Goal: Transaction & Acquisition: Purchase product/service

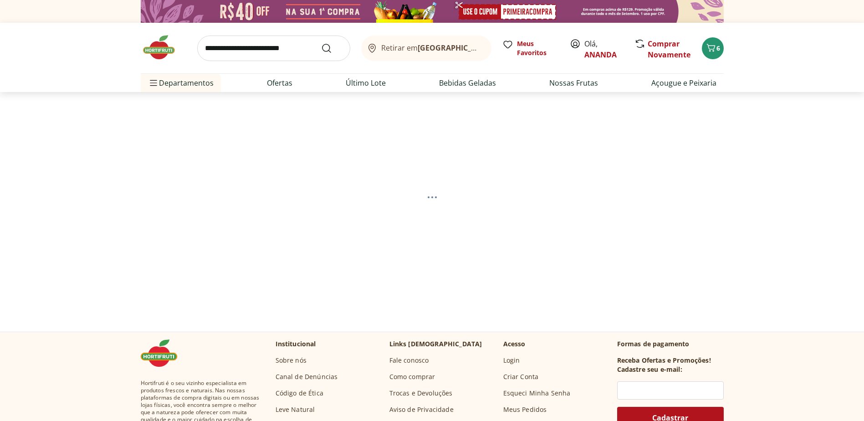
select select "**********"
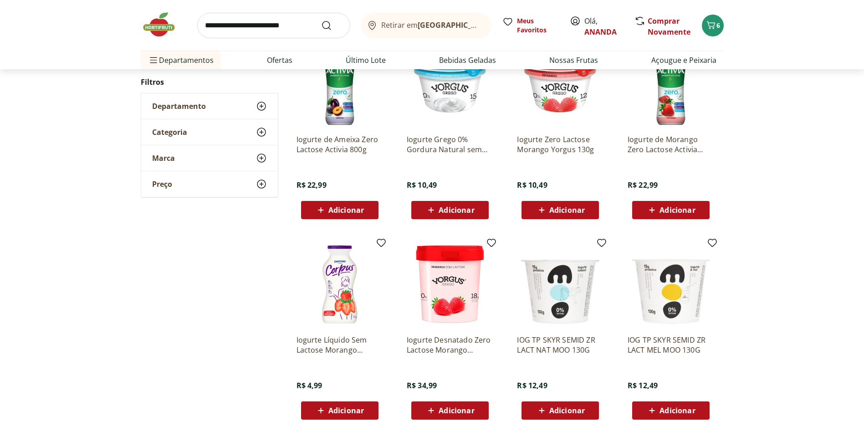
scroll to position [137, 0]
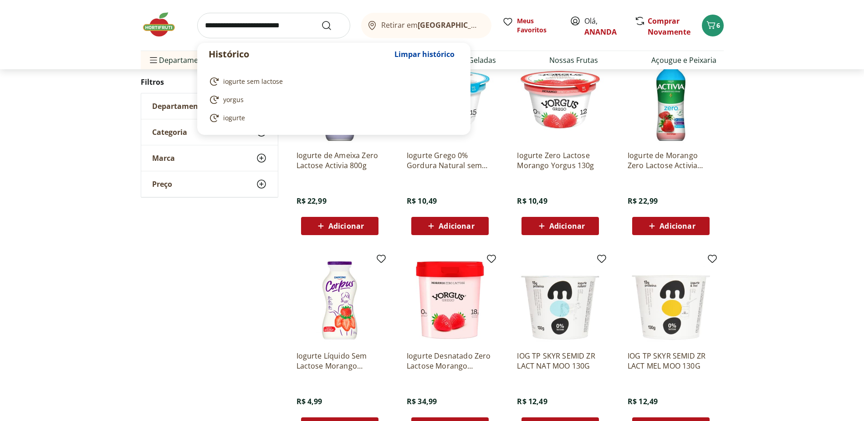
click at [226, 28] on input "search" at bounding box center [273, 25] width 153 height 25
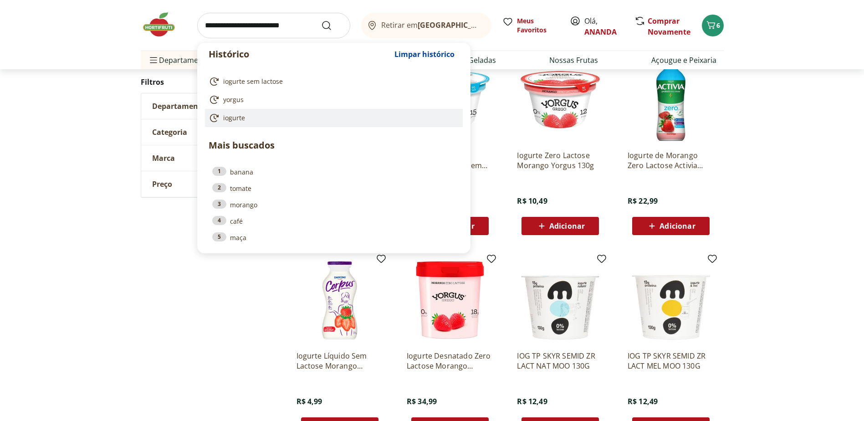
click at [231, 123] on li "iogurte" at bounding box center [334, 118] width 258 height 18
click at [234, 117] on span "iogurte" at bounding box center [234, 117] width 22 height 9
type input "*******"
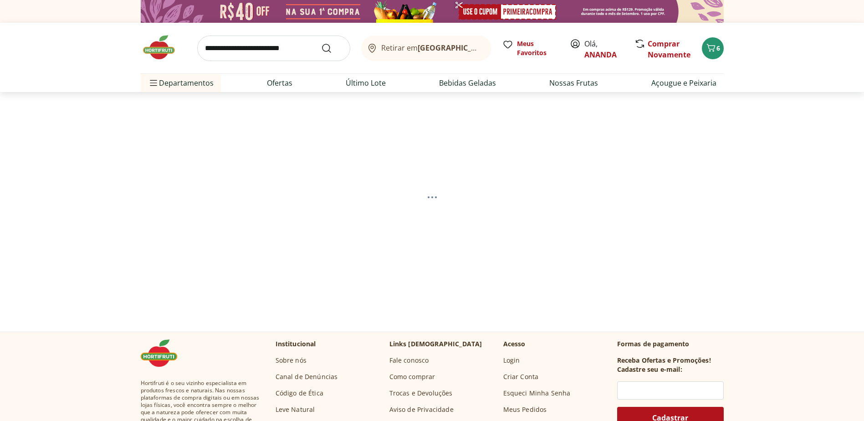
select select "**********"
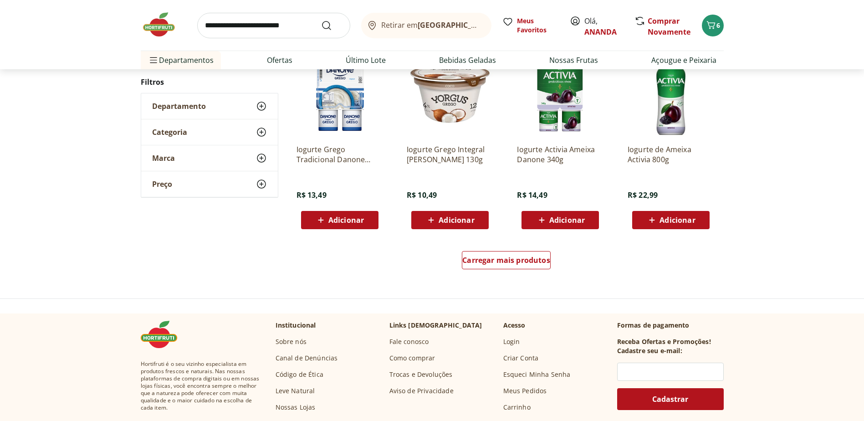
scroll to position [546, 0]
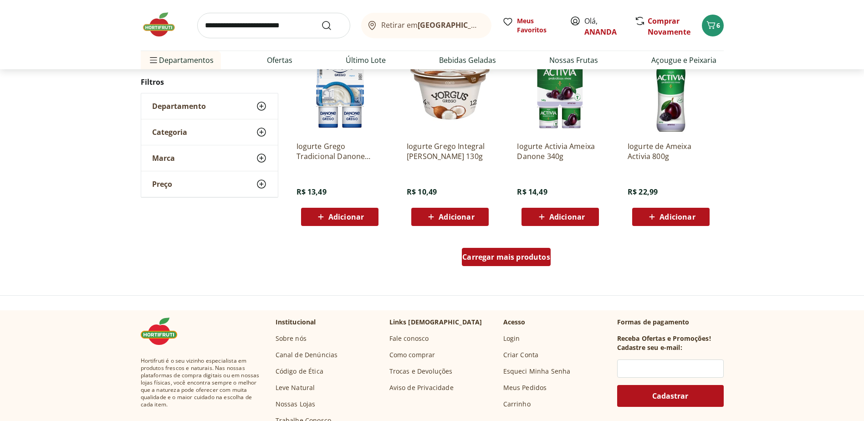
click at [527, 257] on span "Carregar mais produtos" at bounding box center [506, 256] width 88 height 7
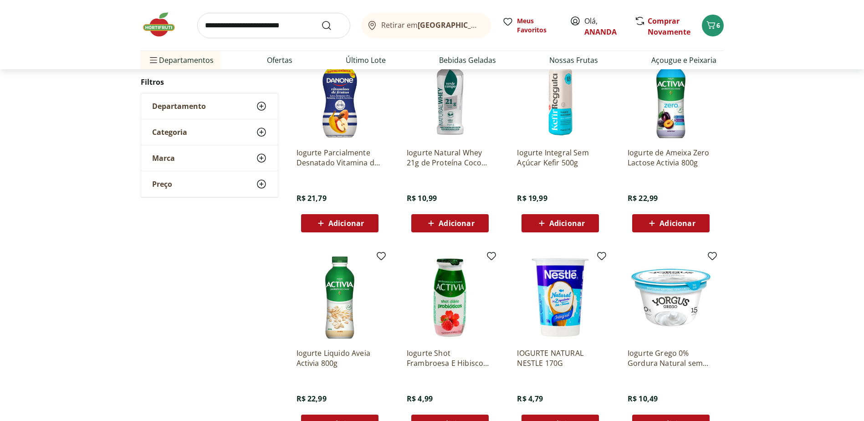
scroll to position [774, 0]
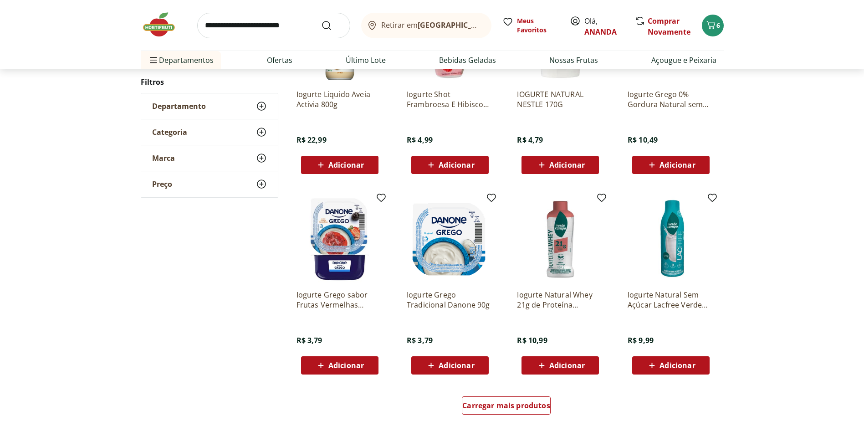
scroll to position [455, 0]
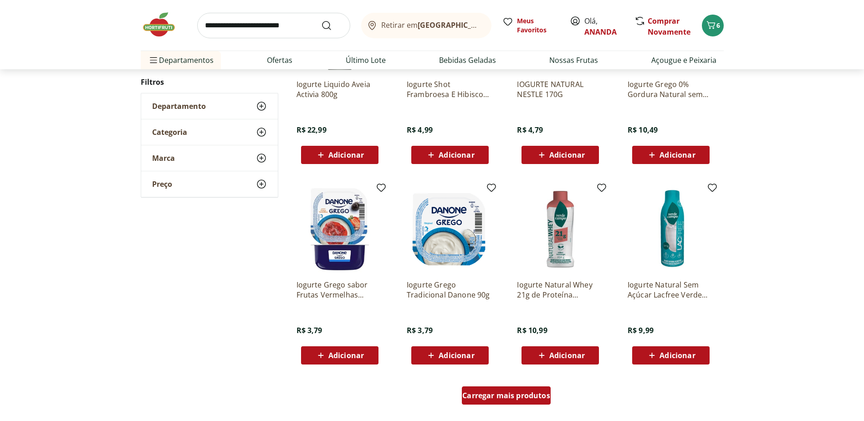
click at [535, 398] on span "Carregar mais produtos" at bounding box center [506, 395] width 88 height 7
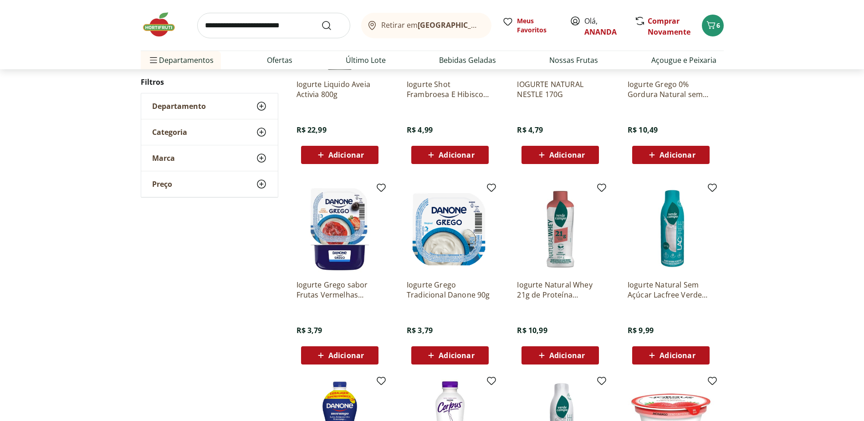
click at [689, 357] on span "Adicionar" at bounding box center [677, 355] width 36 height 7
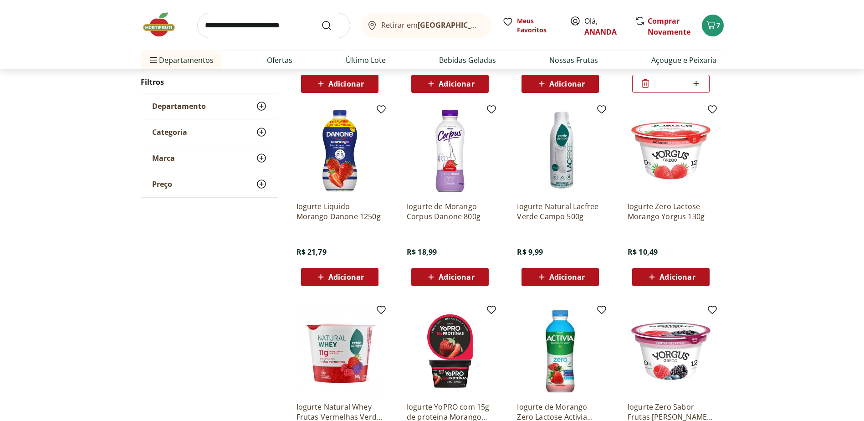
scroll to position [774, 0]
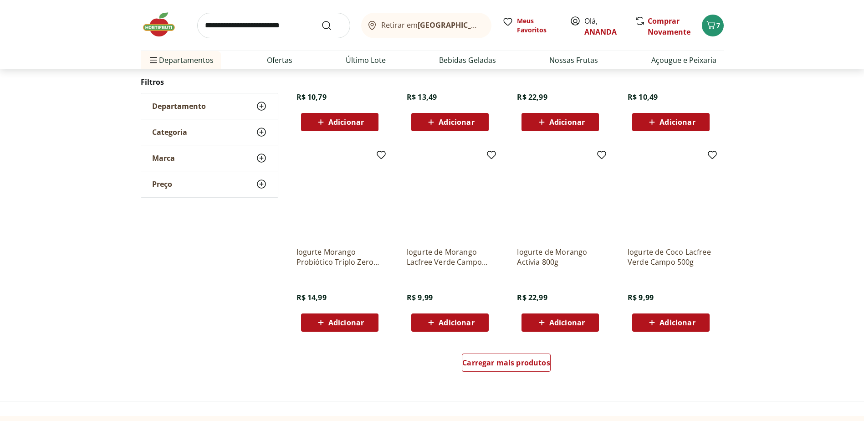
scroll to position [545, 0]
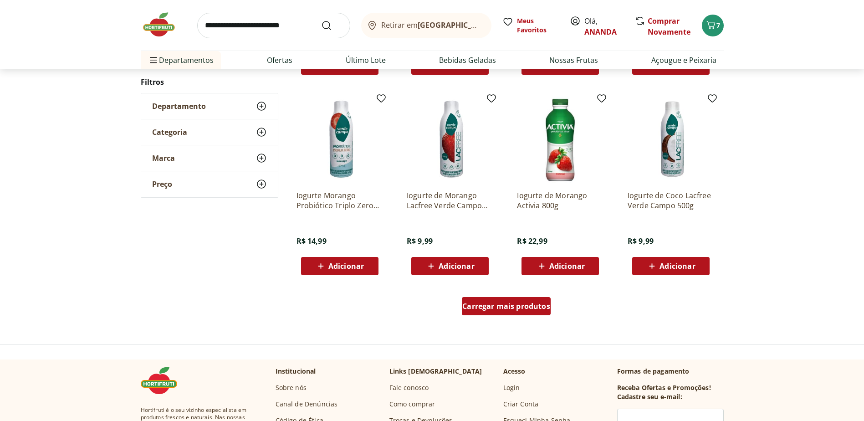
click at [517, 305] on span "Carregar mais produtos" at bounding box center [506, 305] width 88 height 7
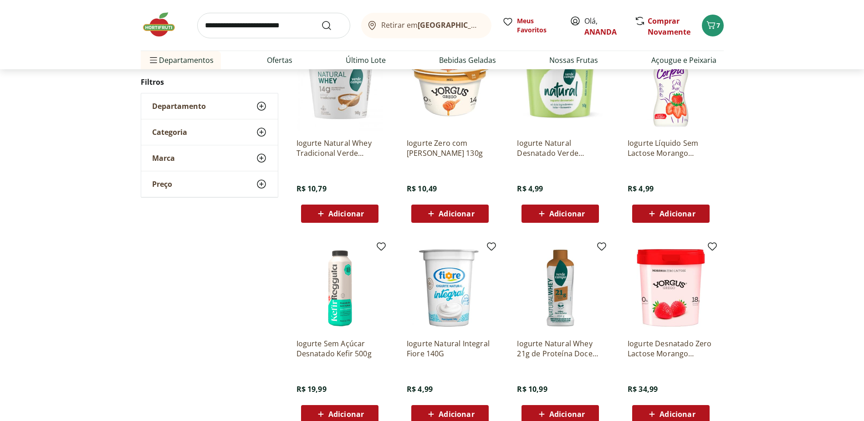
scroll to position [818, 0]
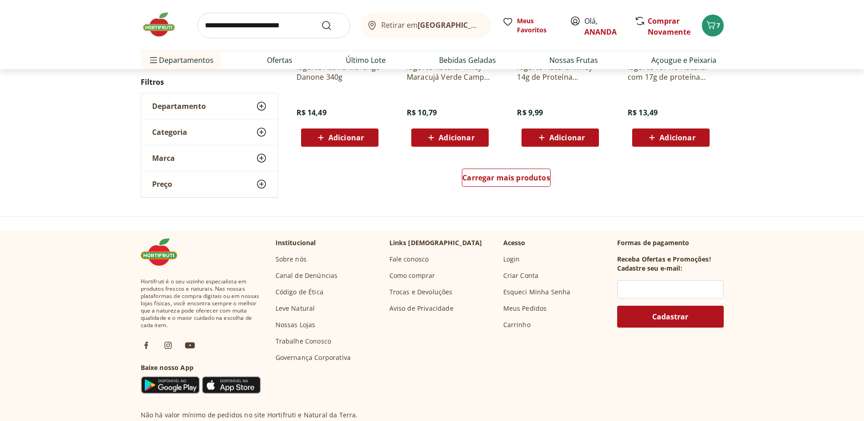
scroll to position [679, 0]
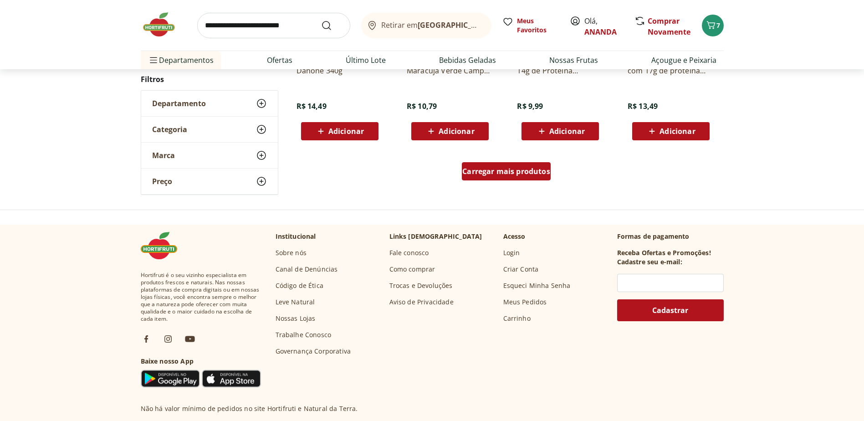
click at [517, 175] on span "Carregar mais produtos" at bounding box center [506, 171] width 88 height 7
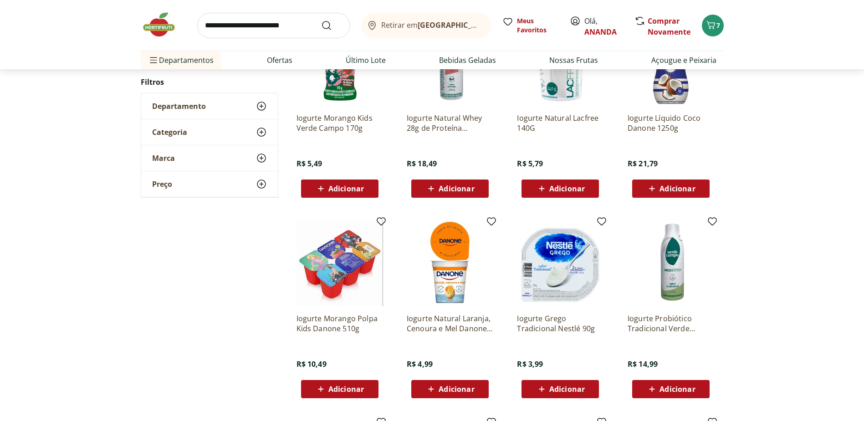
scroll to position [816, 0]
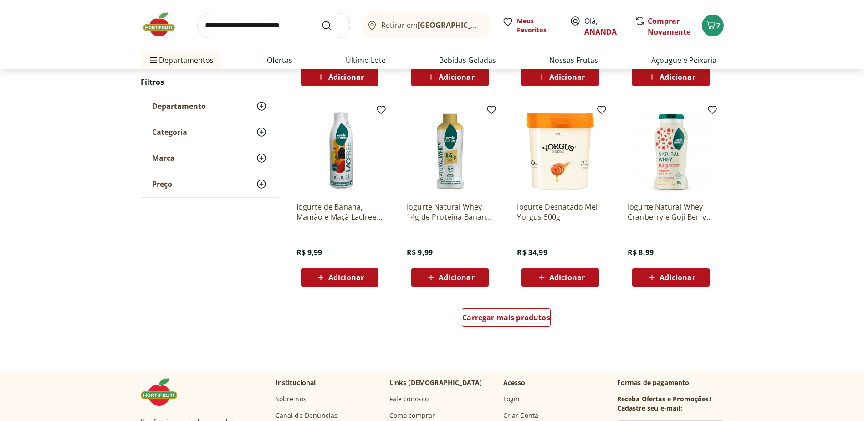
scroll to position [541, 0]
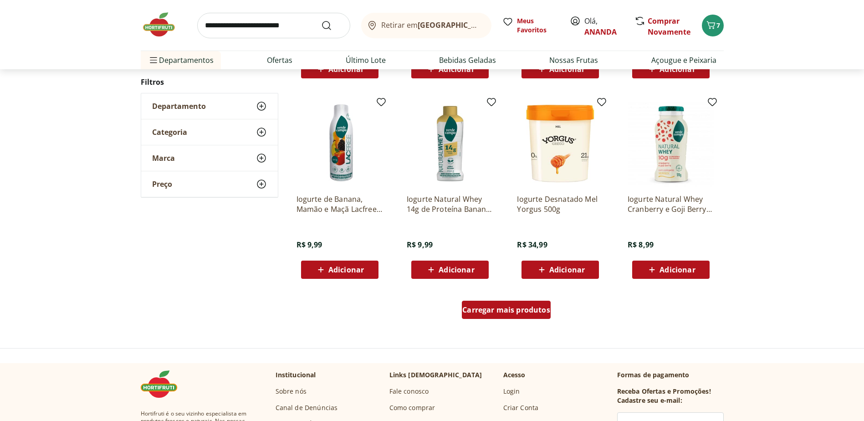
click at [526, 313] on span "Carregar mais produtos" at bounding box center [506, 309] width 88 height 7
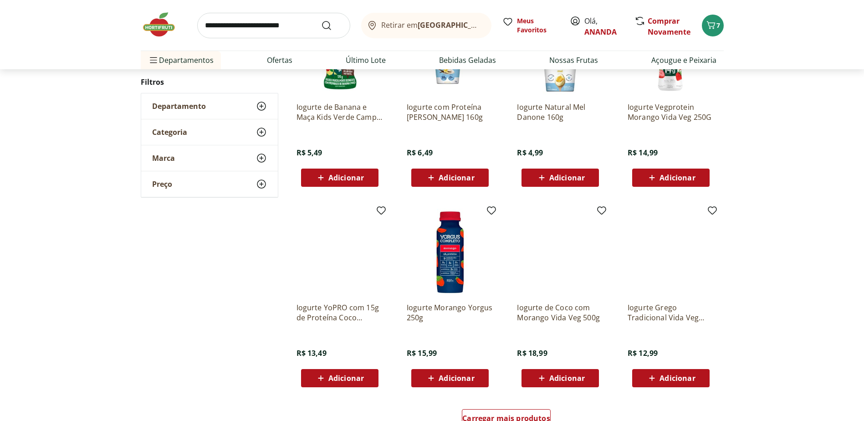
scroll to position [448, 0]
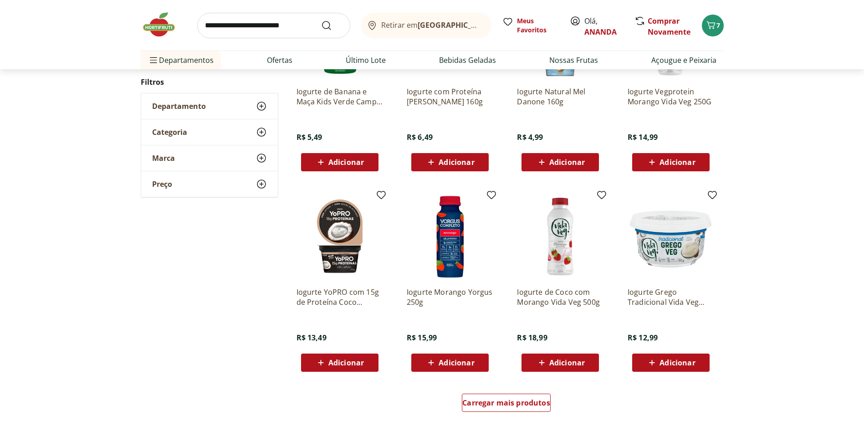
click at [263, 25] on input "search" at bounding box center [273, 25] width 153 height 25
type input "****"
click at [321, 20] on button "Submit Search" at bounding box center [332, 25] width 22 height 11
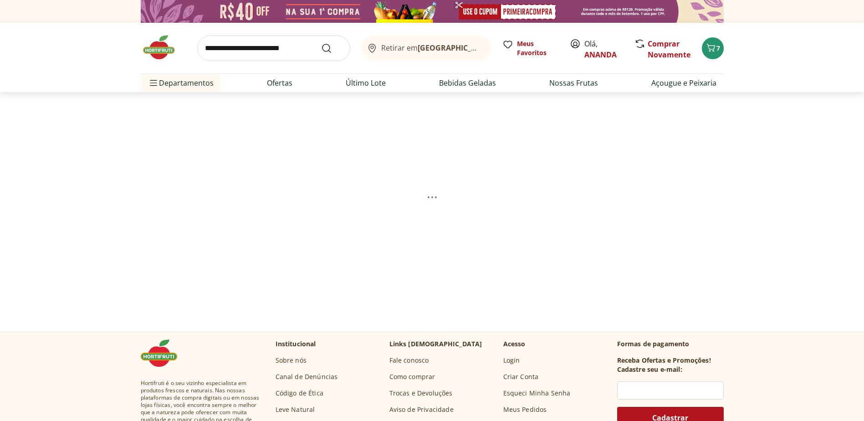
select select "**********"
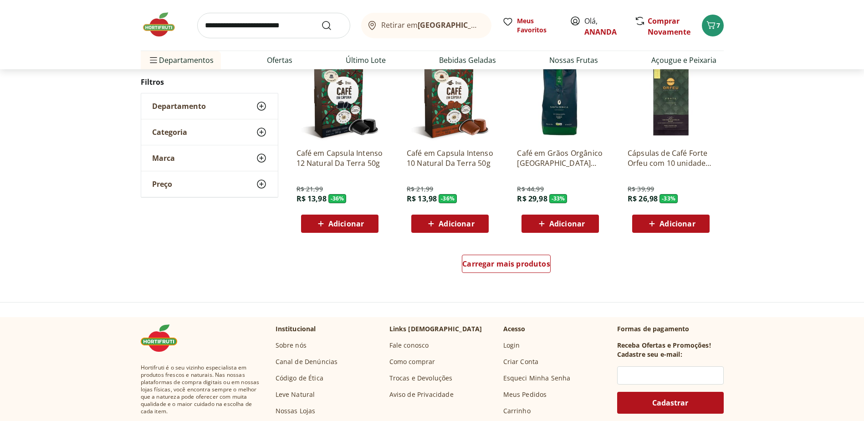
scroll to position [546, 0]
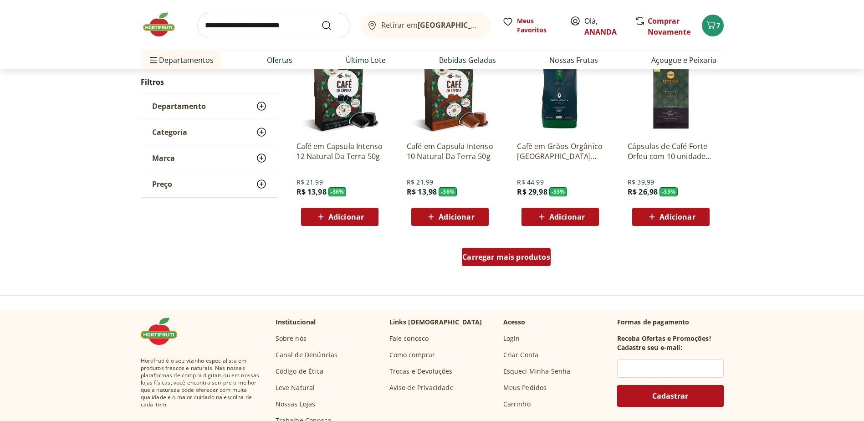
click at [497, 258] on span "Carregar mais produtos" at bounding box center [506, 256] width 88 height 7
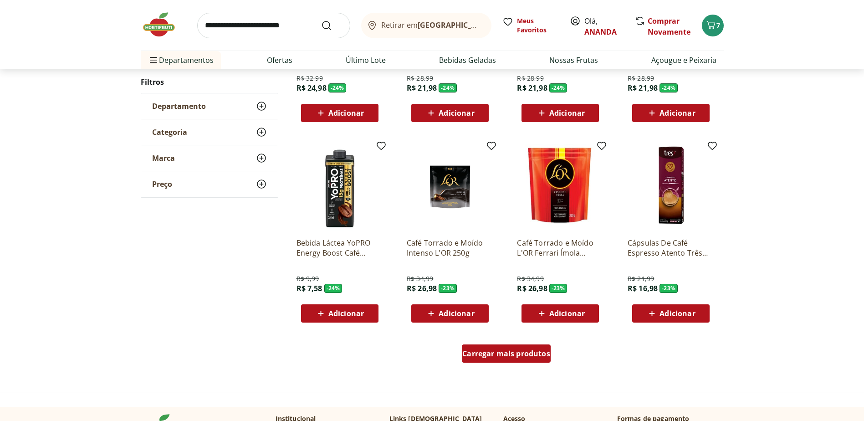
scroll to position [501, 0]
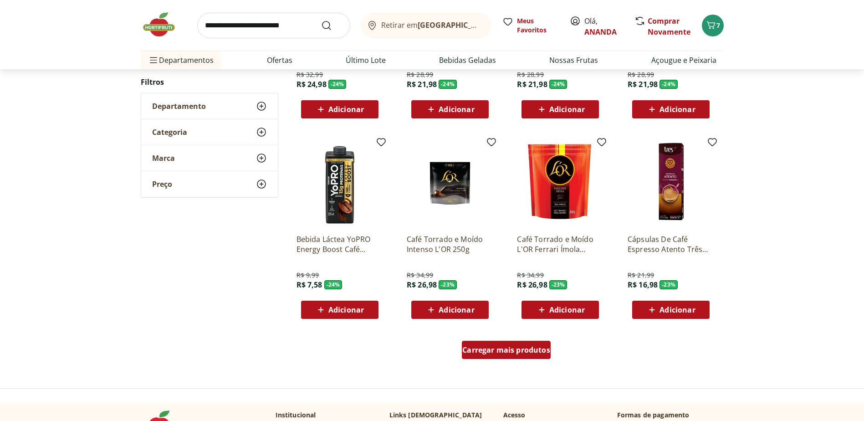
click at [509, 353] on span "Carregar mais produtos" at bounding box center [506, 349] width 88 height 7
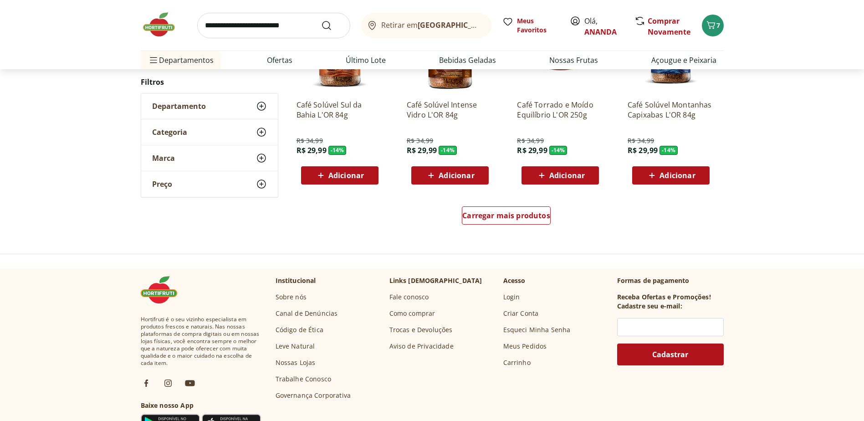
scroll to position [636, 0]
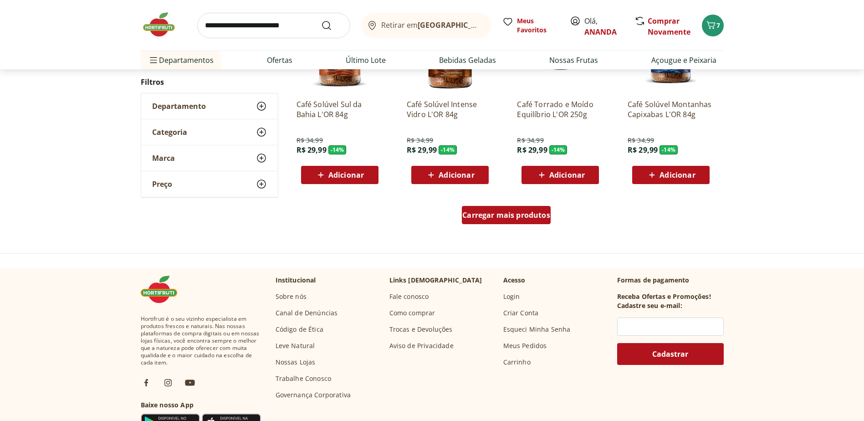
click at [520, 220] on div "Carregar mais produtos" at bounding box center [506, 215] width 89 height 18
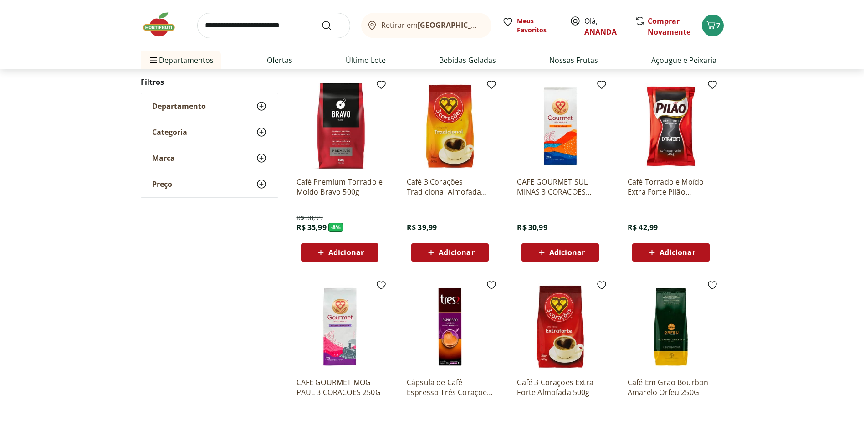
scroll to position [772, 0]
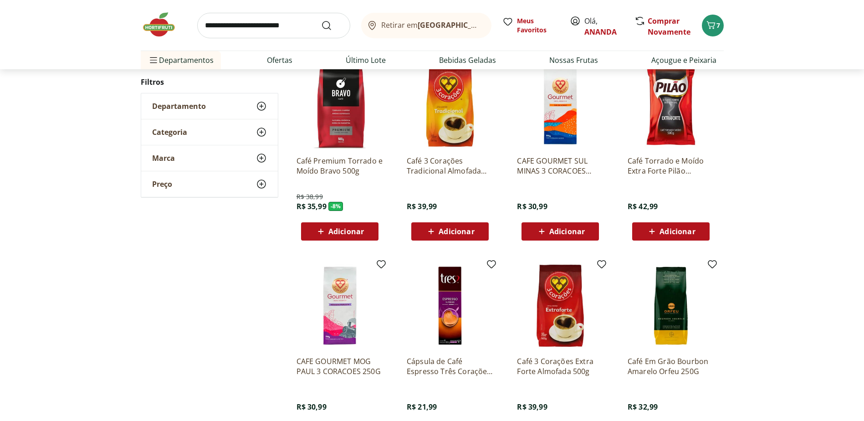
click at [333, 316] on img at bounding box center [339, 305] width 87 height 87
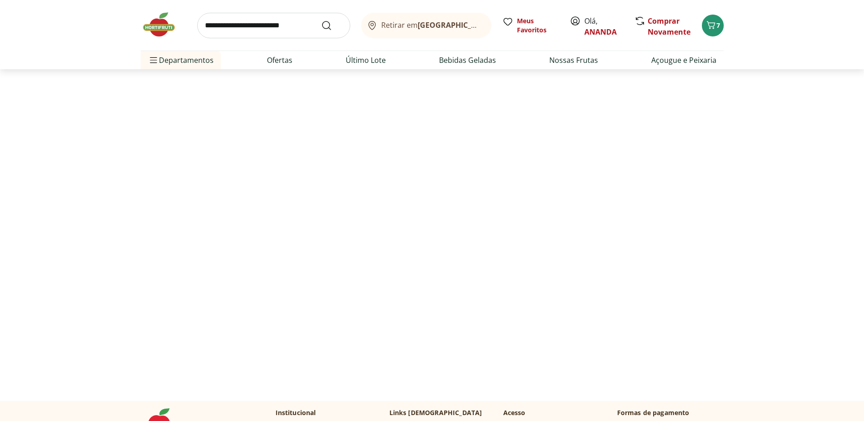
select select "**********"
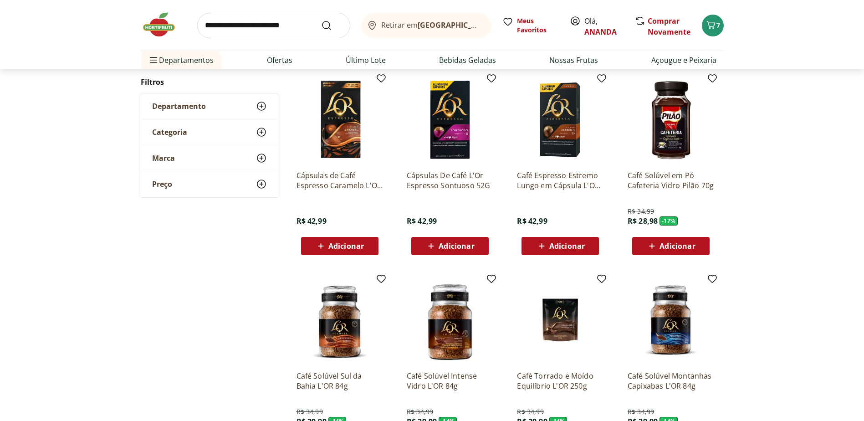
scroll to position [683, 0]
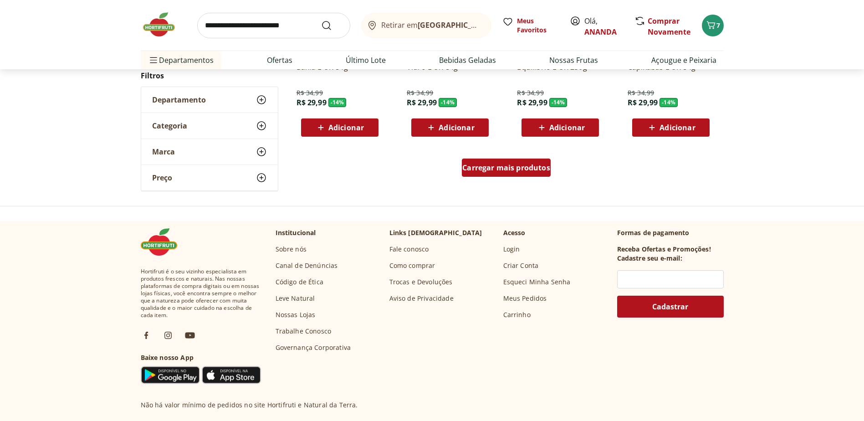
click at [492, 169] on span "Carregar mais produtos" at bounding box center [506, 167] width 88 height 7
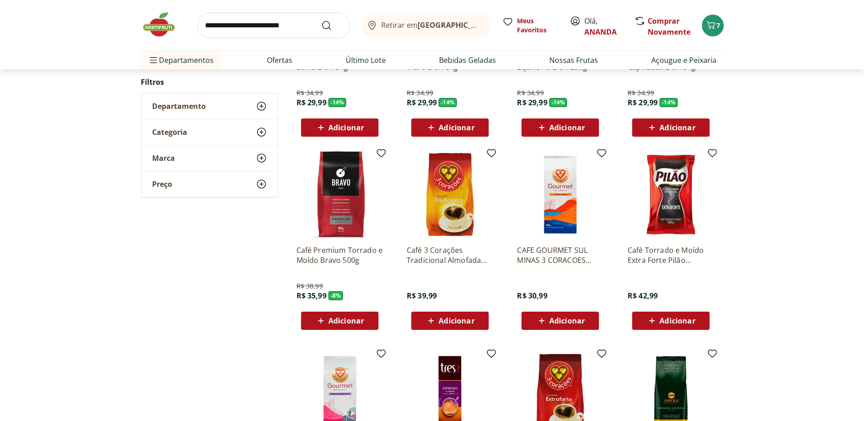
scroll to position [728, 0]
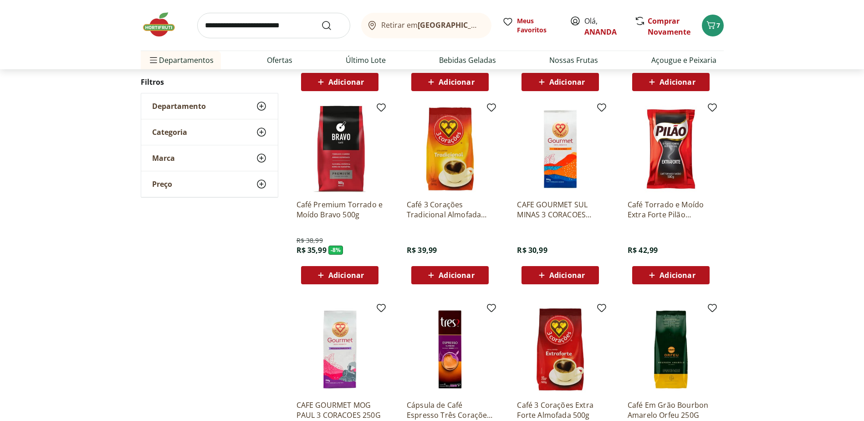
click at [560, 282] on div "Adicionar" at bounding box center [560, 275] width 63 height 16
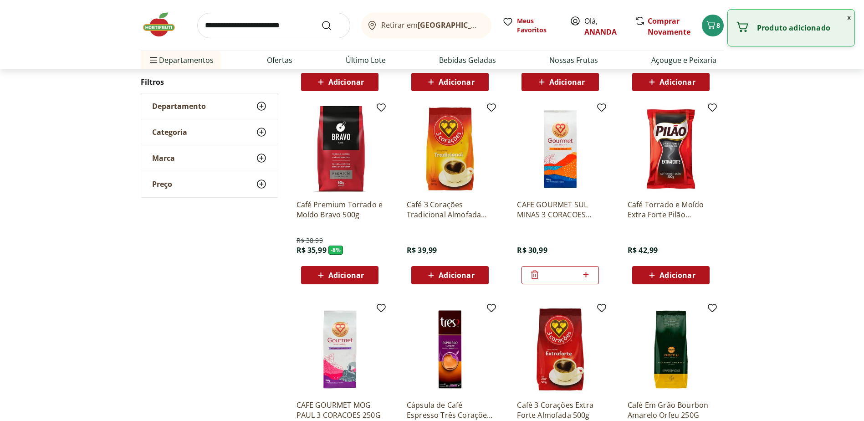
click at [555, 170] on img at bounding box center [560, 149] width 87 height 87
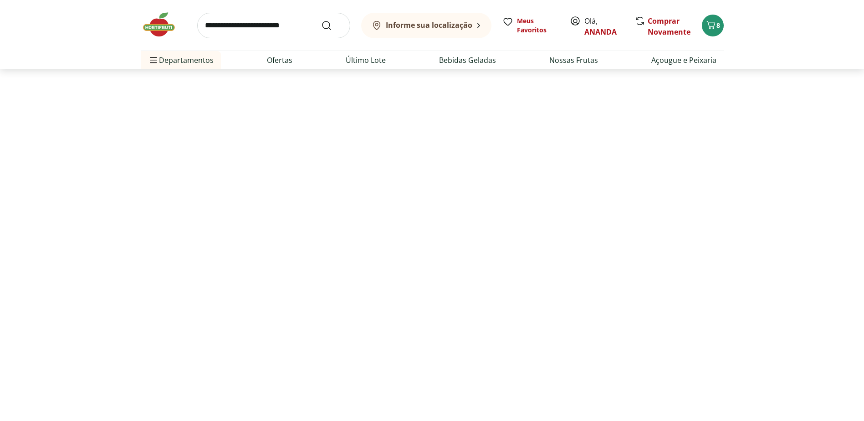
select select "**********"
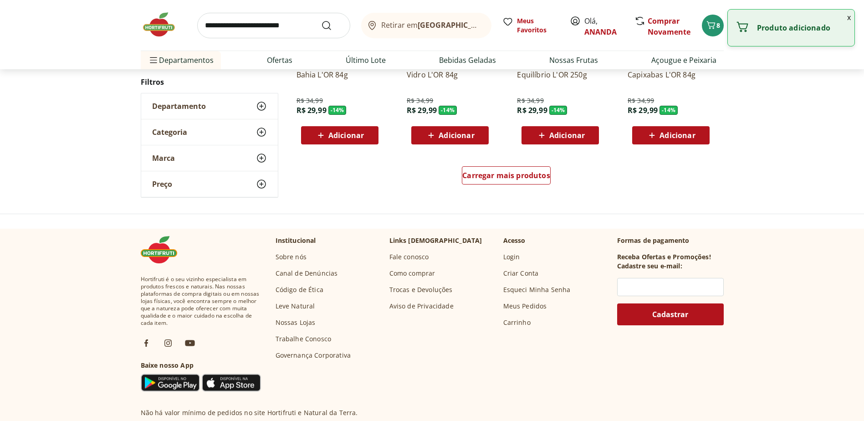
scroll to position [1047, 0]
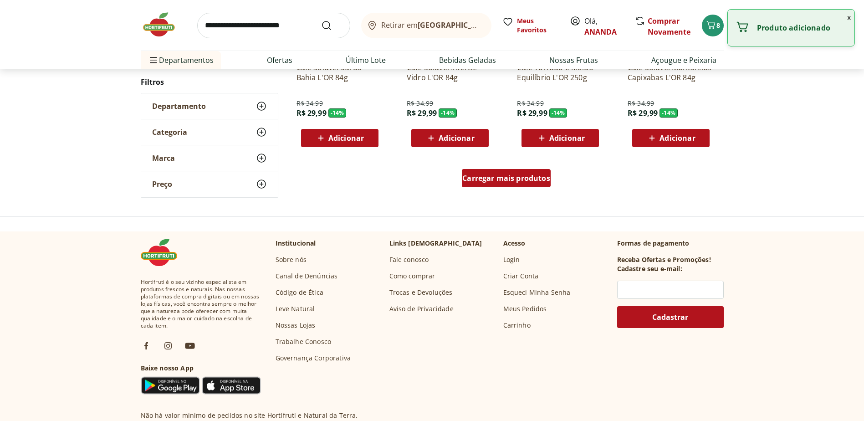
click at [493, 182] on span "Carregar mais produtos" at bounding box center [506, 177] width 88 height 7
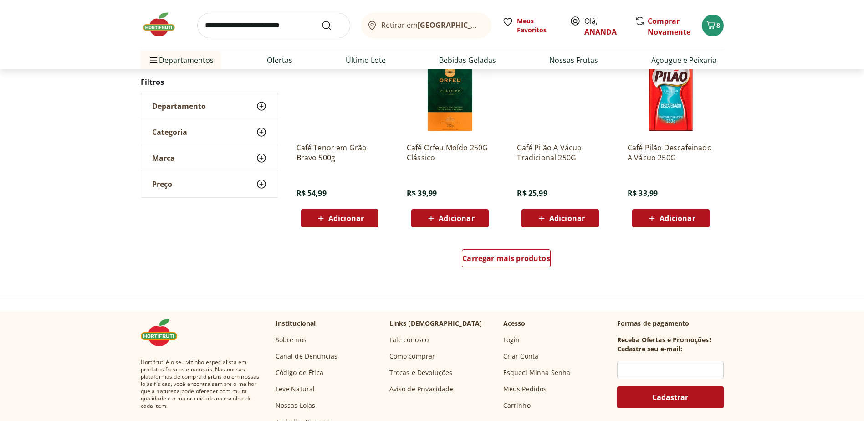
scroll to position [954, 0]
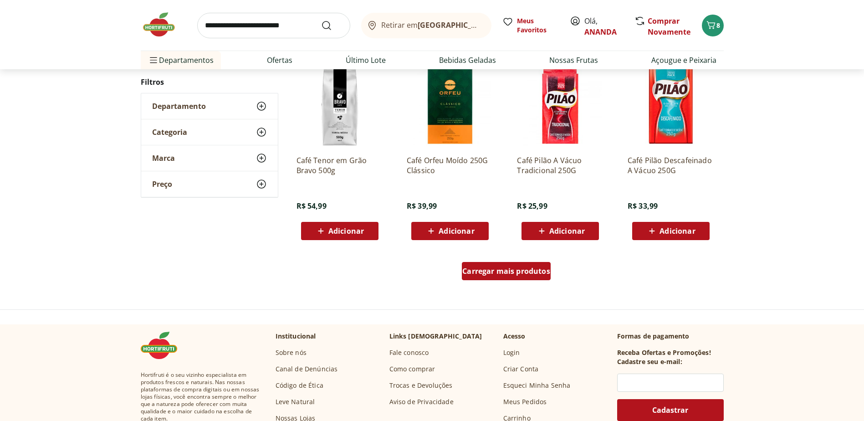
click at [515, 269] on span "Carregar mais produtos" at bounding box center [506, 270] width 88 height 7
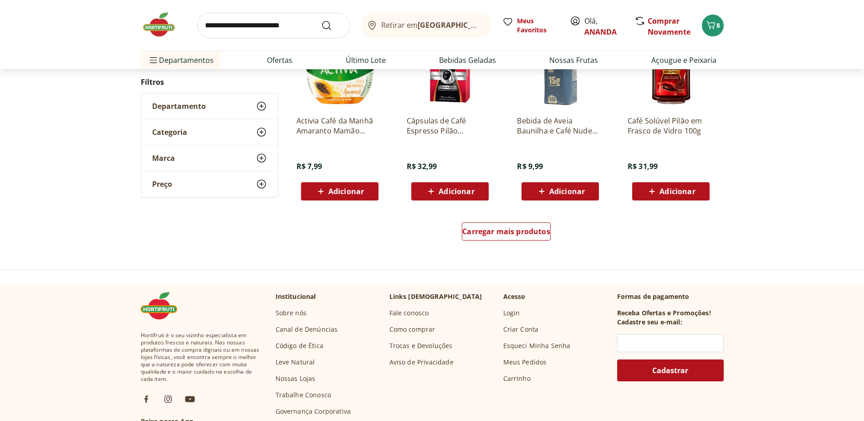
scroll to position [998, 0]
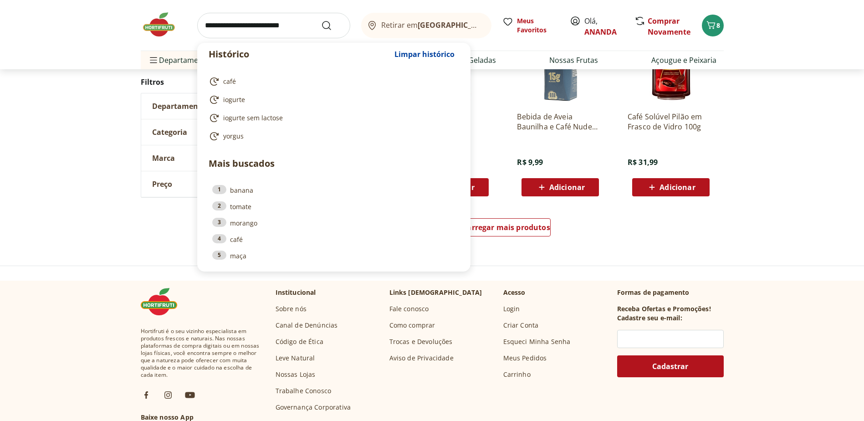
click at [219, 18] on input "search" at bounding box center [273, 25] width 153 height 25
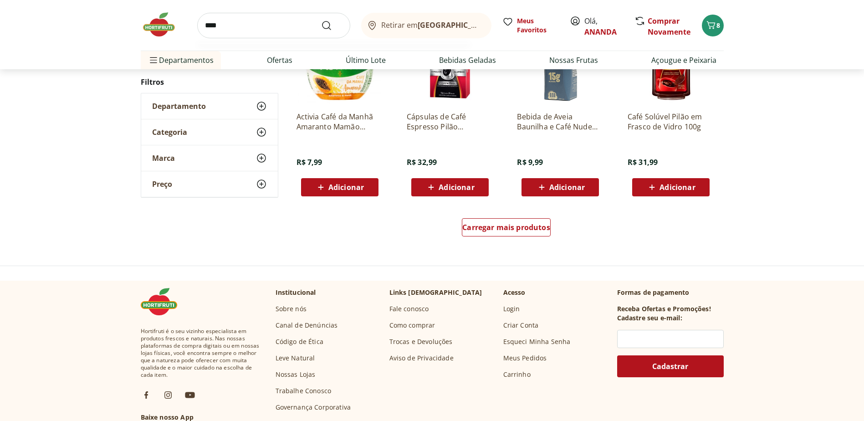
type input "****"
click at [321, 20] on button "Submit Search" at bounding box center [332, 25] width 22 height 11
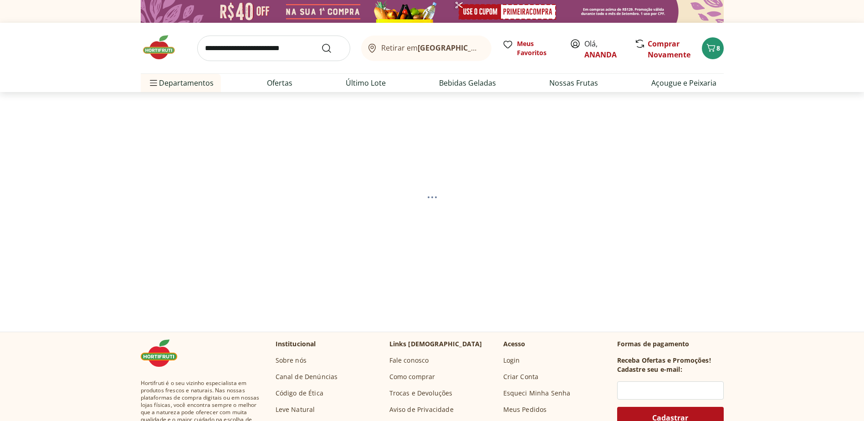
select select "**********"
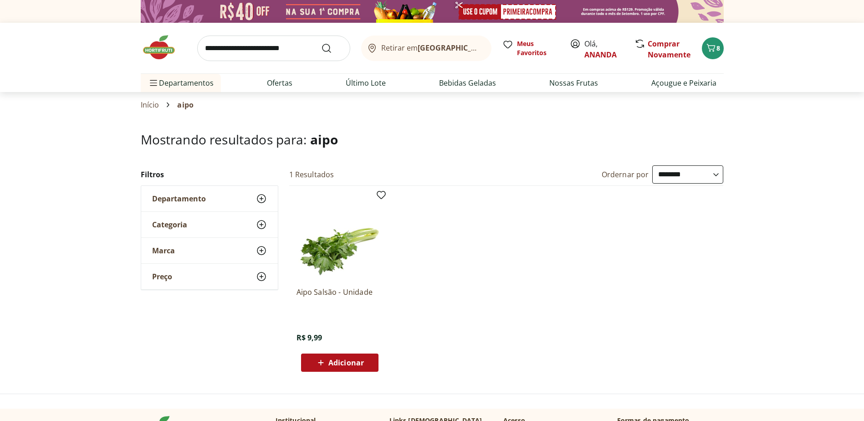
click at [344, 362] on span "Adicionar" at bounding box center [346, 362] width 36 height 7
click at [712, 51] on icon "Carrinho" at bounding box center [710, 48] width 9 height 8
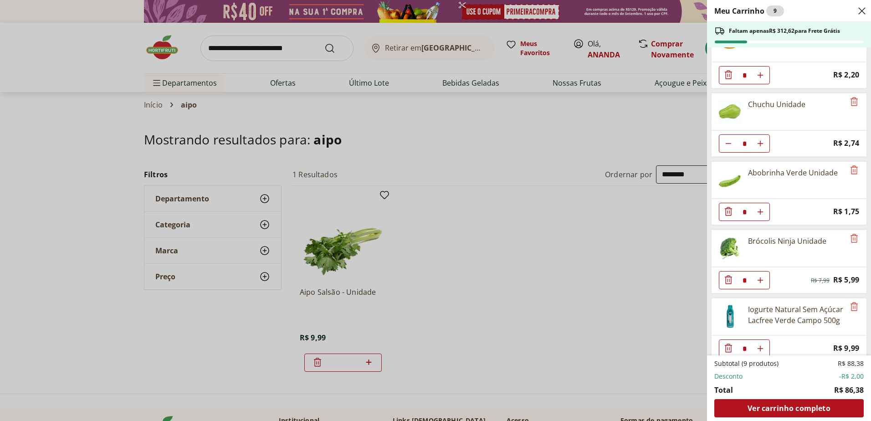
scroll to position [242, 0]
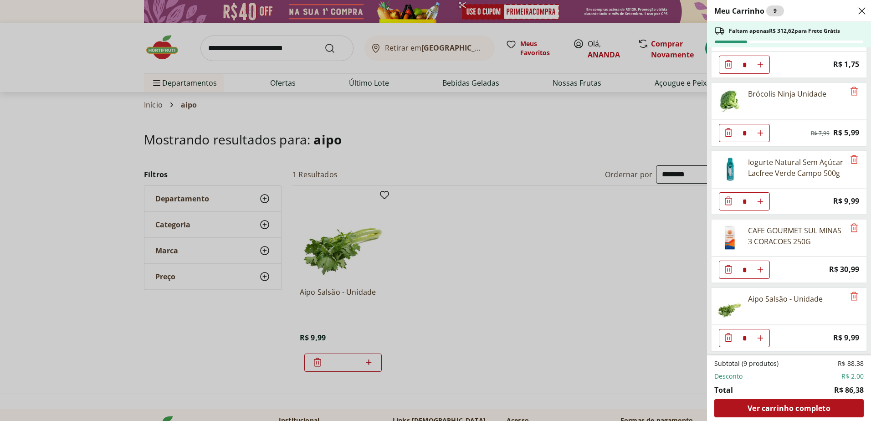
click at [618, 265] on div "Meu Carrinho 9 Faltam apenas R$ 312,62 para Frete Grátis Ovos Brancos Embalados…" at bounding box center [435, 210] width 871 height 421
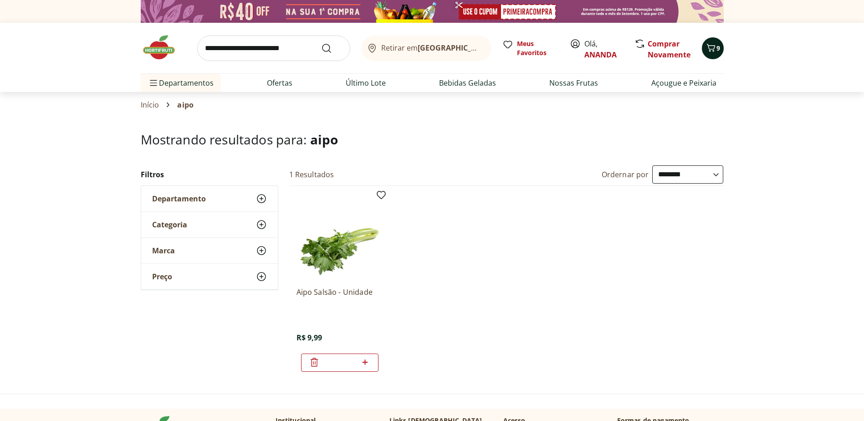
click at [710, 51] on icon "Carrinho" at bounding box center [710, 47] width 11 height 11
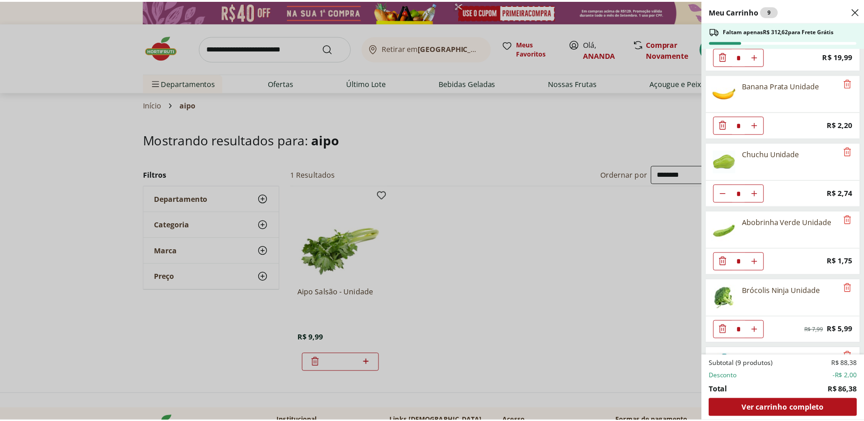
scroll to position [91, 0]
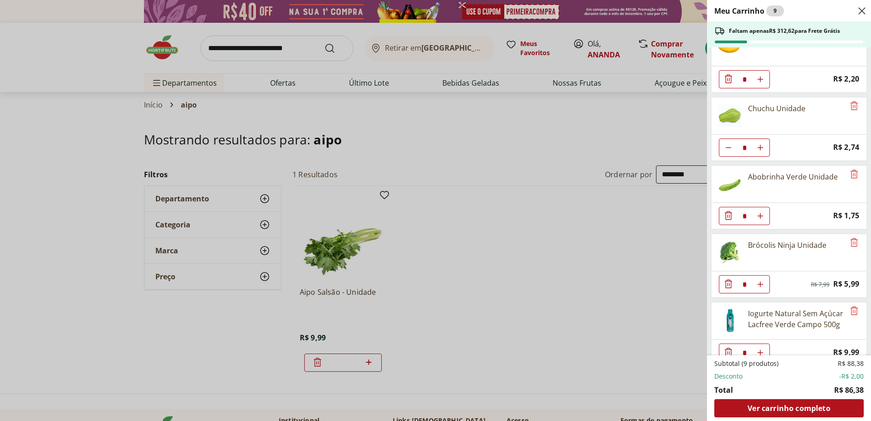
click at [225, 51] on div "Meu Carrinho 9 Faltam apenas R$ 312,62 para Frete Grátis Ovos Brancos Embalados…" at bounding box center [435, 210] width 871 height 421
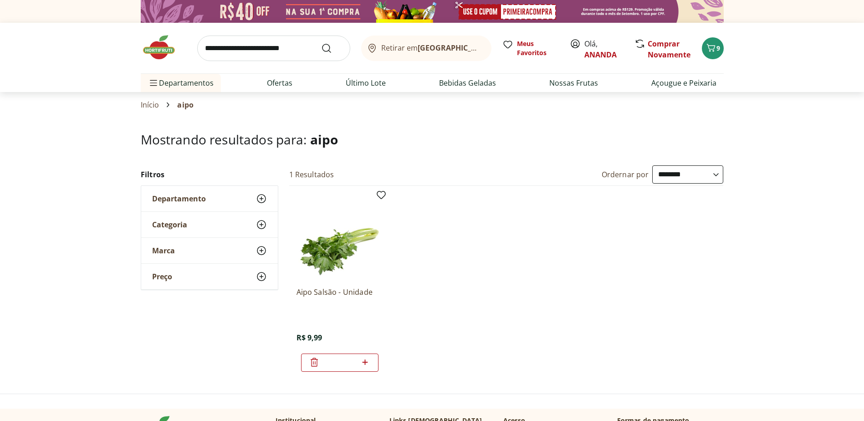
click at [229, 48] on input "search" at bounding box center [273, 48] width 153 height 25
type input "*******"
click at [321, 43] on button "Submit Search" at bounding box center [332, 48] width 22 height 11
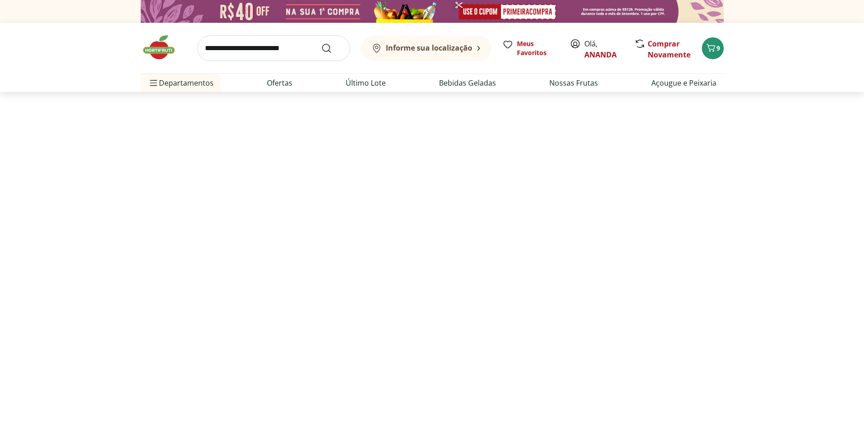
select select "**********"
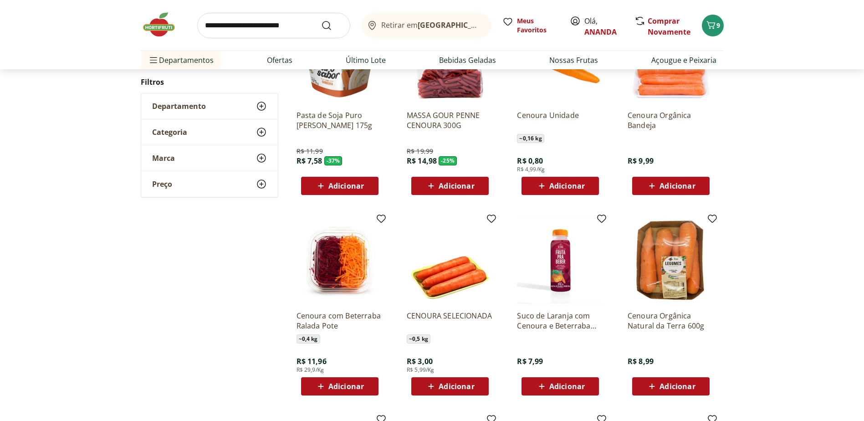
scroll to position [182, 0]
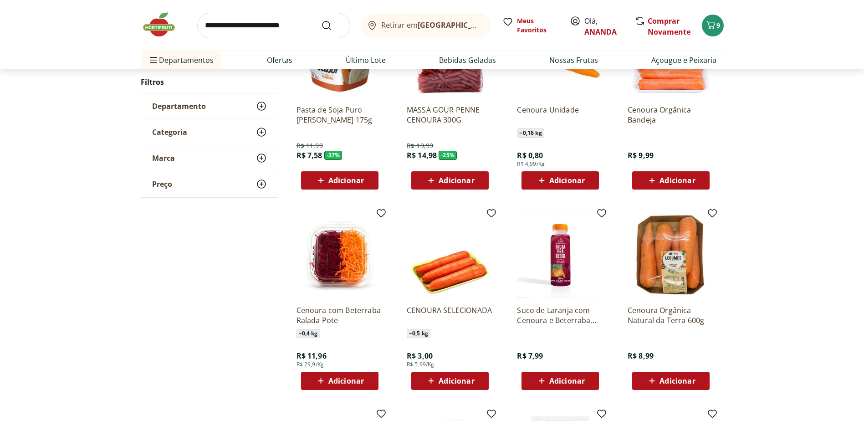
click at [556, 177] on span "Adicionar" at bounding box center [567, 180] width 36 height 7
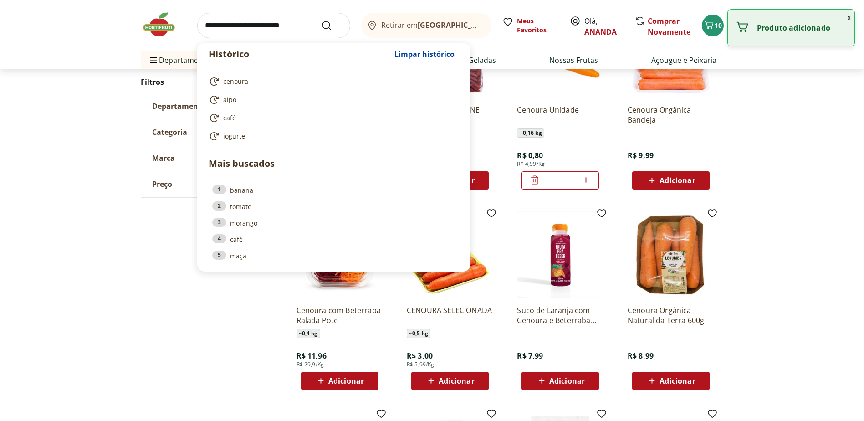
click at [251, 25] on input "search" at bounding box center [273, 25] width 153 height 25
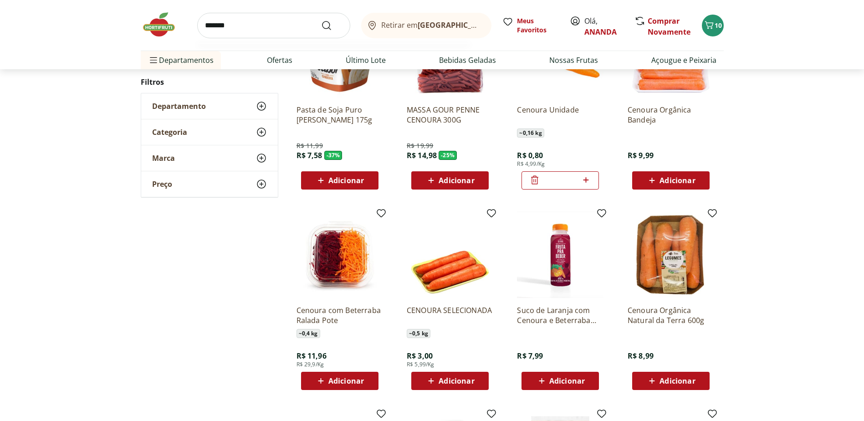
type input "*******"
click at [321, 20] on button "Submit Search" at bounding box center [332, 25] width 22 height 11
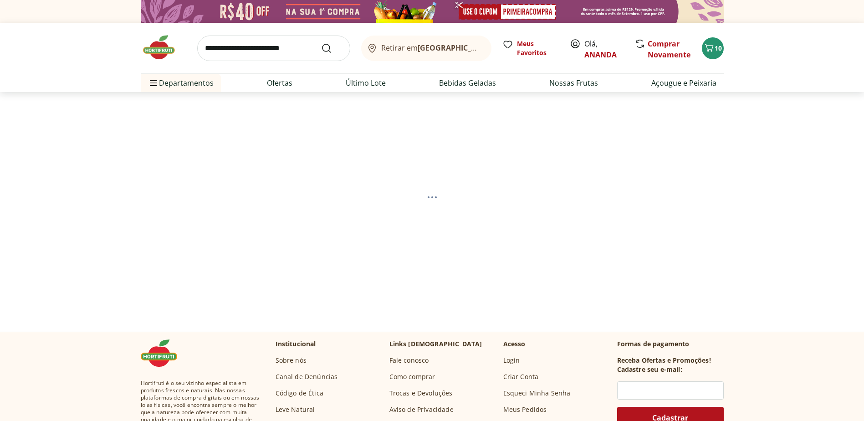
select select "**********"
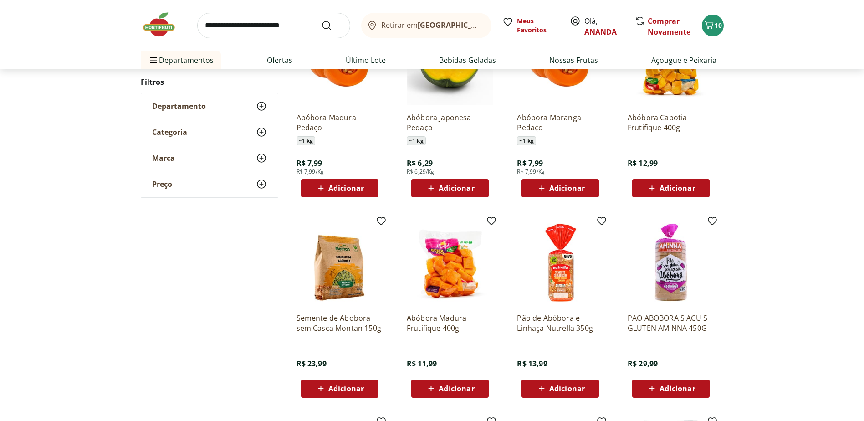
scroll to position [182, 0]
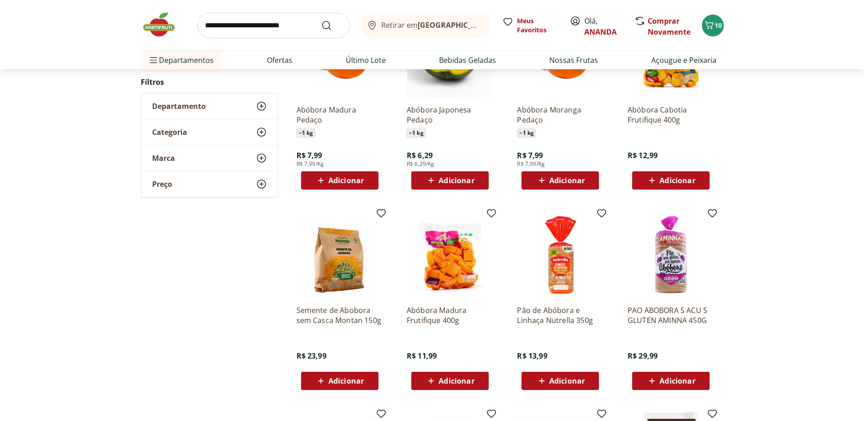
click at [338, 177] on span "Adicionar" at bounding box center [346, 180] width 36 height 7
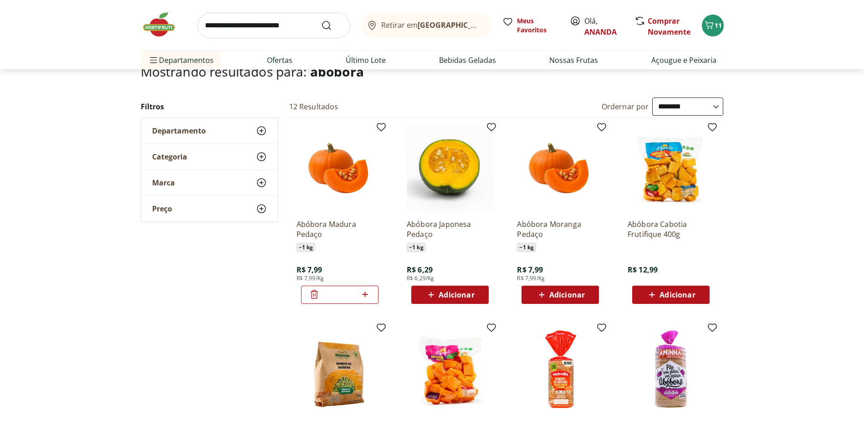
scroll to position [0, 0]
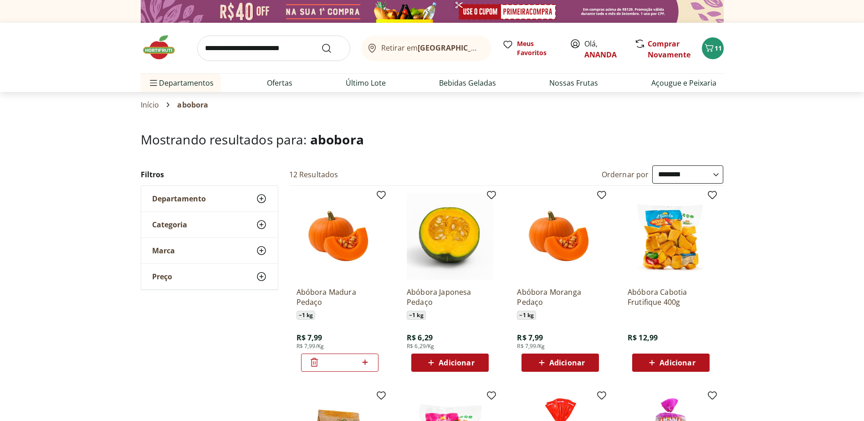
click at [274, 50] on input "search" at bounding box center [273, 48] width 153 height 25
type input "*****"
click at [321, 43] on button "Submit Search" at bounding box center [332, 48] width 22 height 11
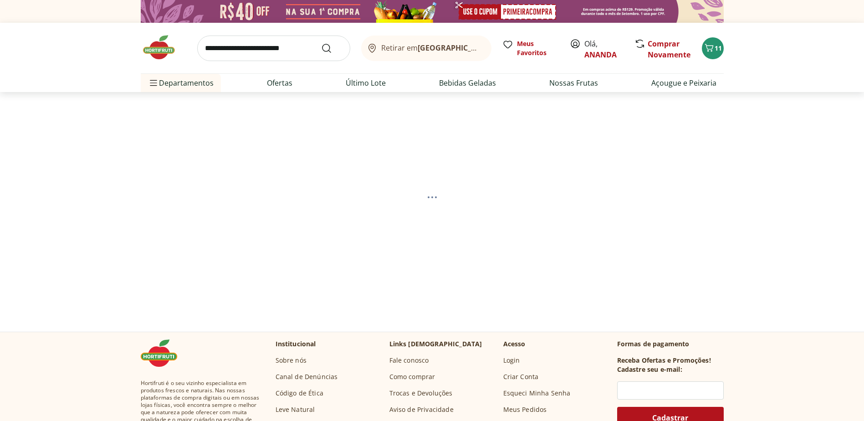
select select "**********"
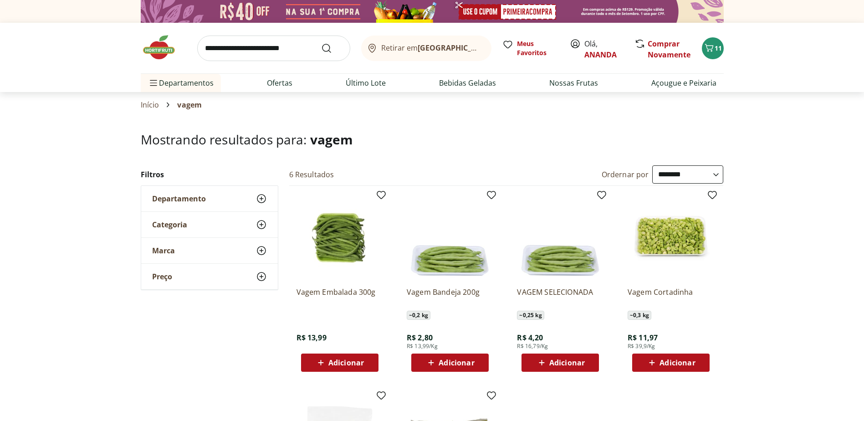
click at [158, 46] on img at bounding box center [164, 47] width 46 height 27
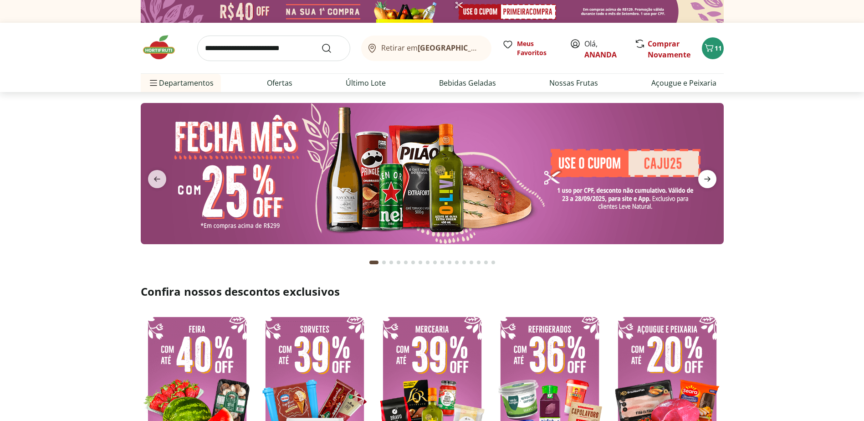
click at [708, 179] on icon "next" at bounding box center [707, 179] width 6 height 5
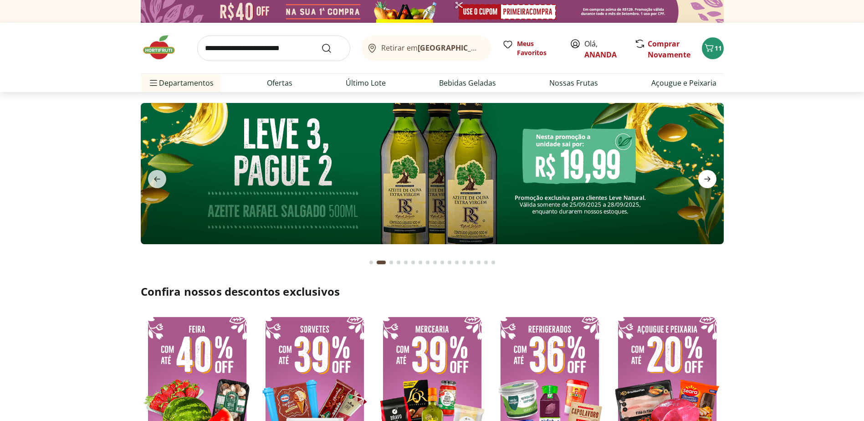
click at [708, 179] on icon "next" at bounding box center [707, 179] width 6 height 5
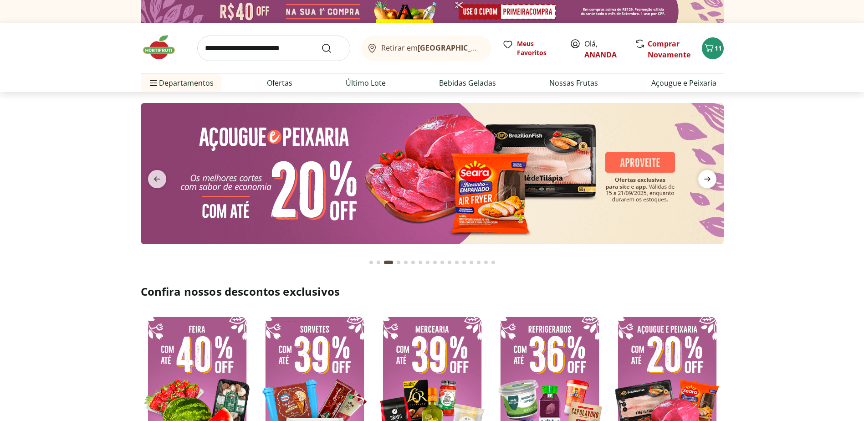
click at [708, 179] on icon "next" at bounding box center [707, 179] width 6 height 5
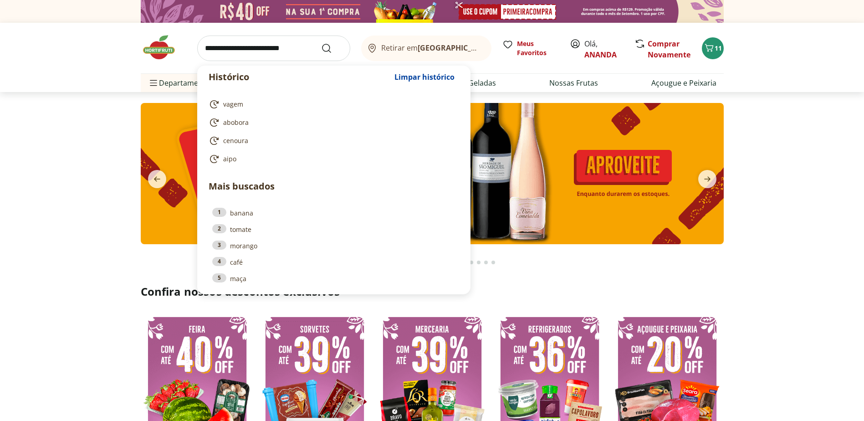
click at [254, 49] on input "search" at bounding box center [273, 48] width 153 height 25
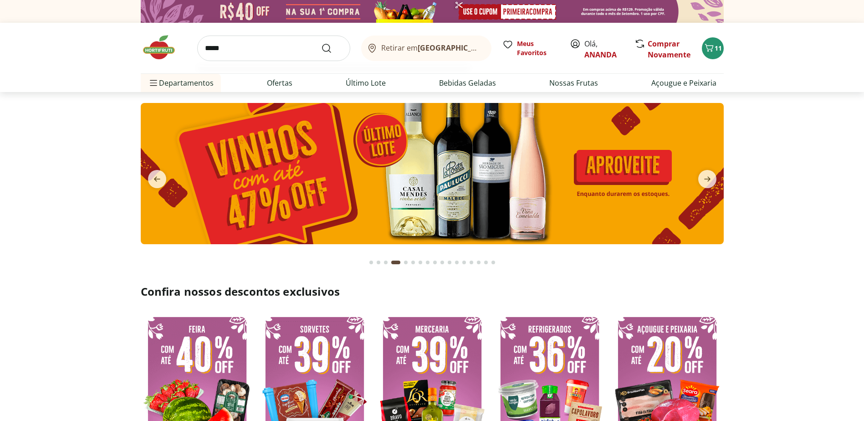
type input "*****"
click at [321, 43] on button "Submit Search" at bounding box center [332, 48] width 22 height 11
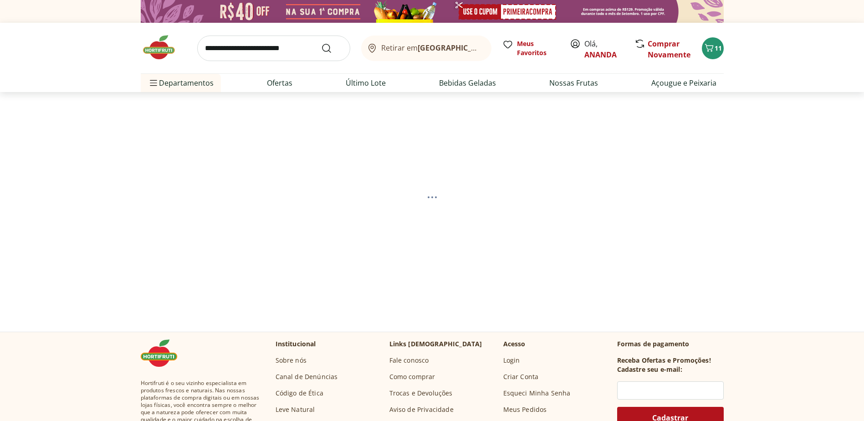
select select "**********"
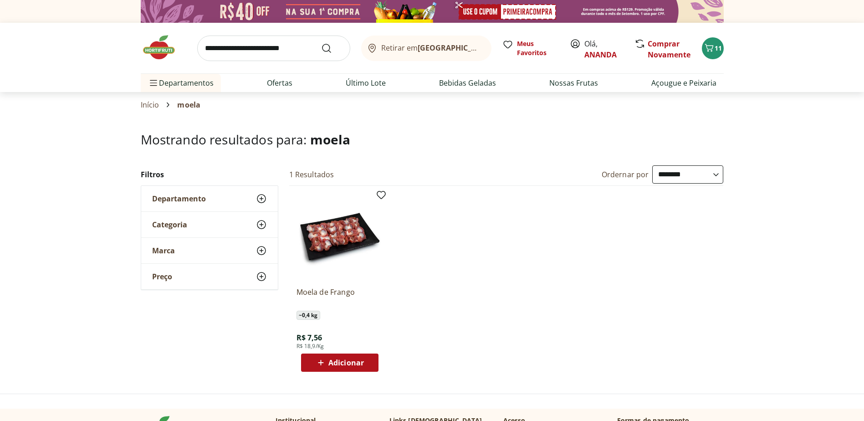
select select "**********"
click at [255, 45] on input "search" at bounding box center [273, 48] width 153 height 25
type input "*******"
click at [321, 43] on button "Submit Search" at bounding box center [332, 48] width 22 height 11
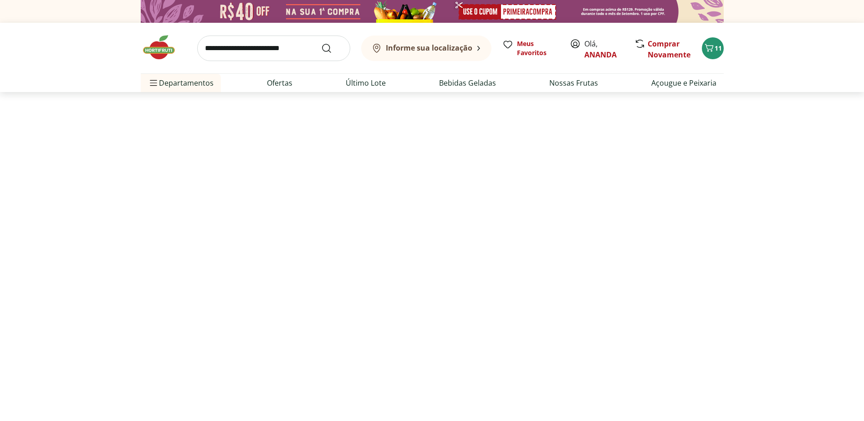
select select "**********"
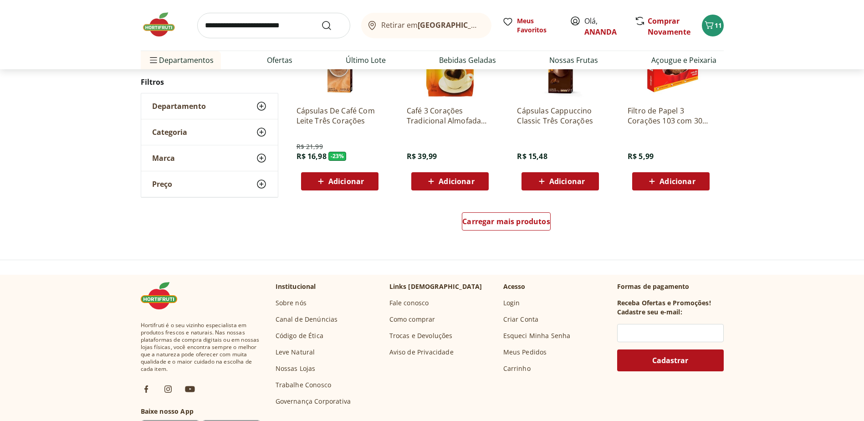
scroll to position [592, 0]
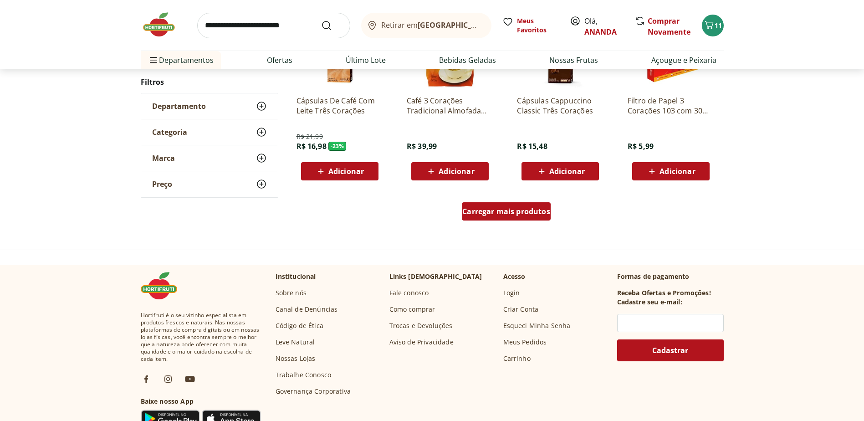
click at [513, 209] on span "Carregar mais produtos" at bounding box center [506, 211] width 88 height 7
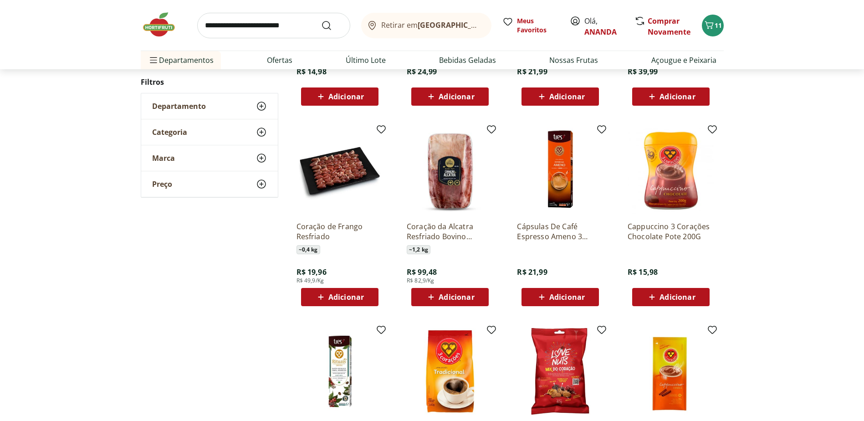
scroll to position [410, 0]
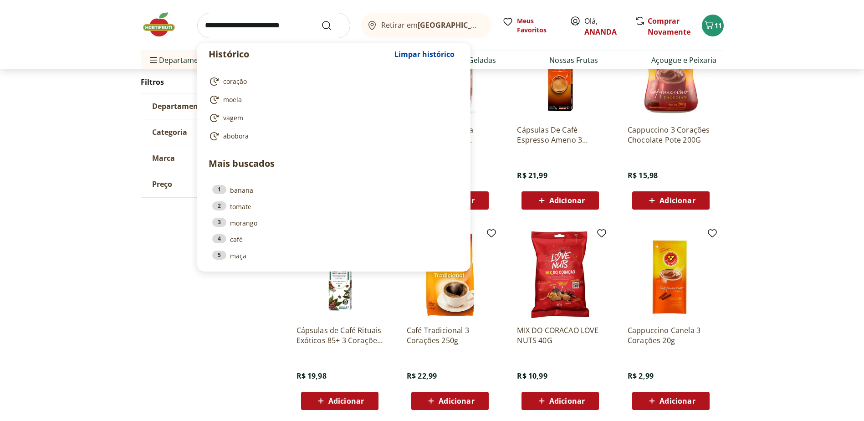
click at [282, 20] on input "search" at bounding box center [273, 25] width 153 height 25
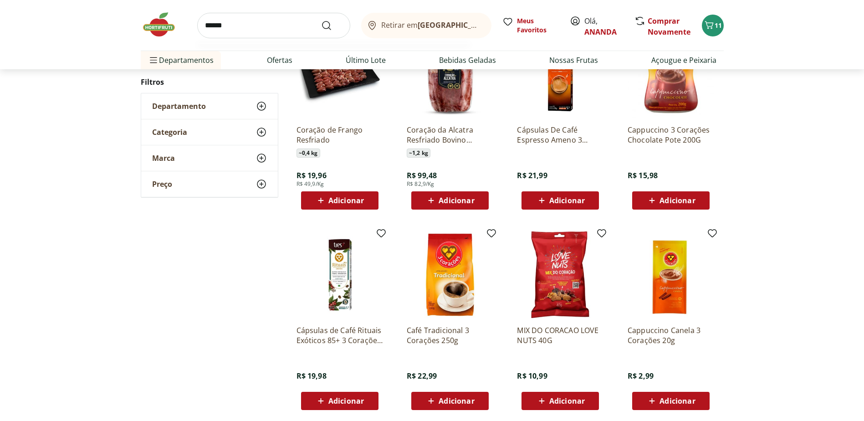
type input "******"
click at [321, 20] on button "Submit Search" at bounding box center [332, 25] width 22 height 11
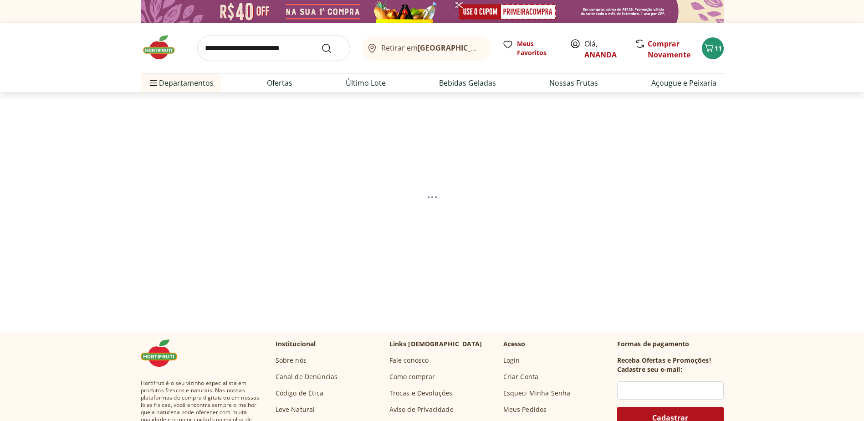
select select "**********"
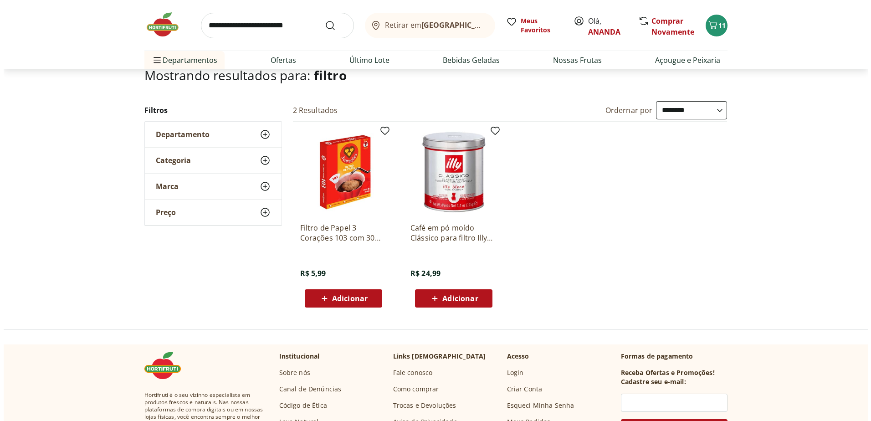
scroll to position [91, 0]
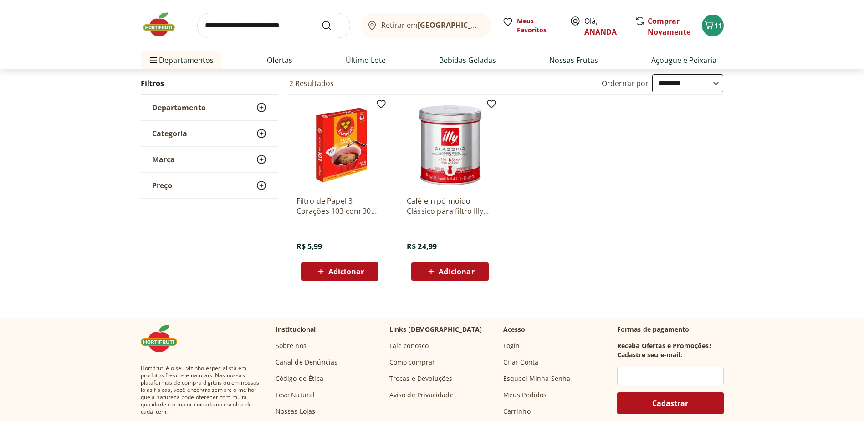
click at [343, 273] on span "Adicionar" at bounding box center [346, 271] width 36 height 7
click at [713, 25] on icon "Carrinho" at bounding box center [708, 25] width 11 height 11
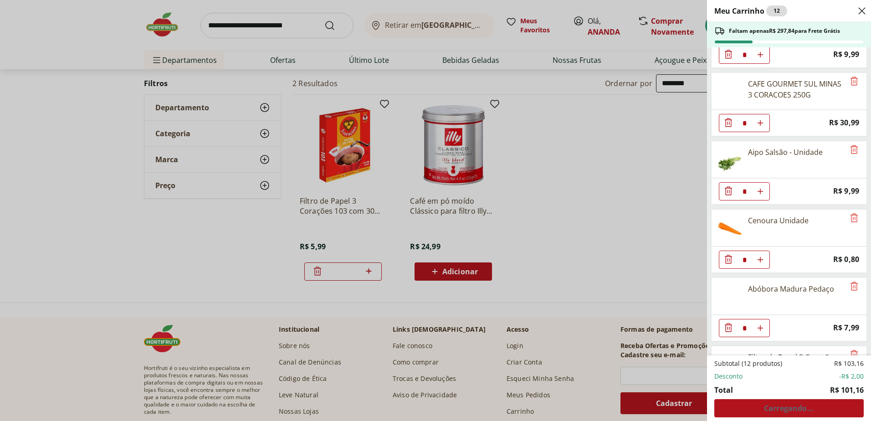
scroll to position [447, 0]
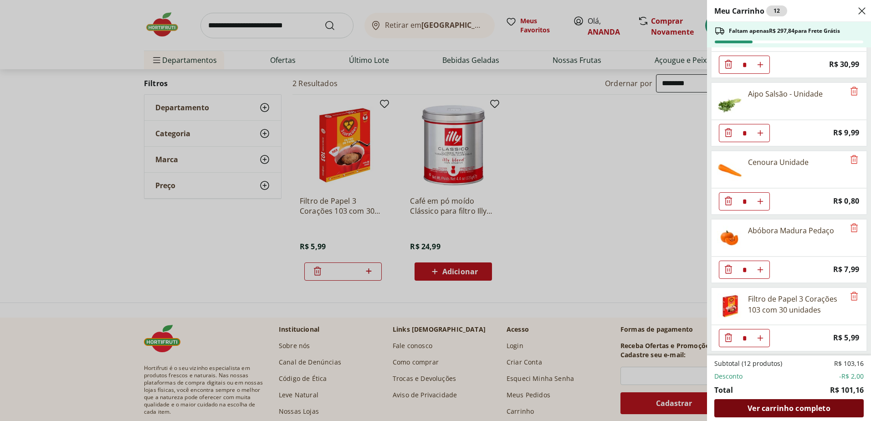
click at [784, 404] on span "Ver carrinho completo" at bounding box center [788, 407] width 82 height 7
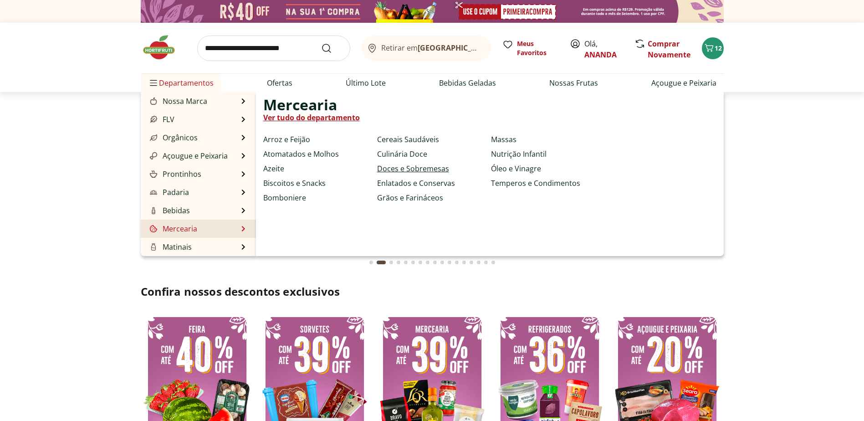
click at [441, 170] on link "Doces e Sobremesas" at bounding box center [413, 168] width 72 height 11
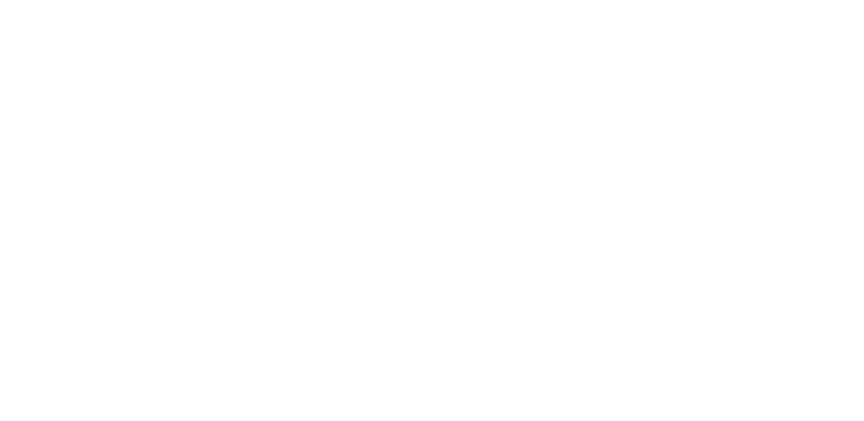
select select "**********"
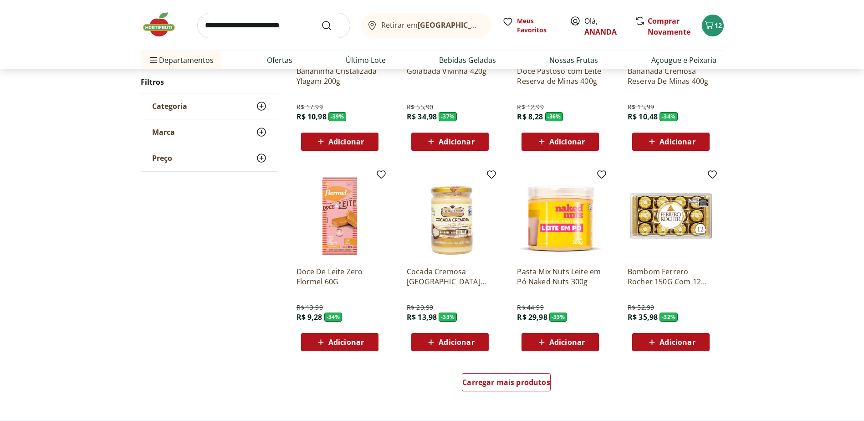
scroll to position [410, 0]
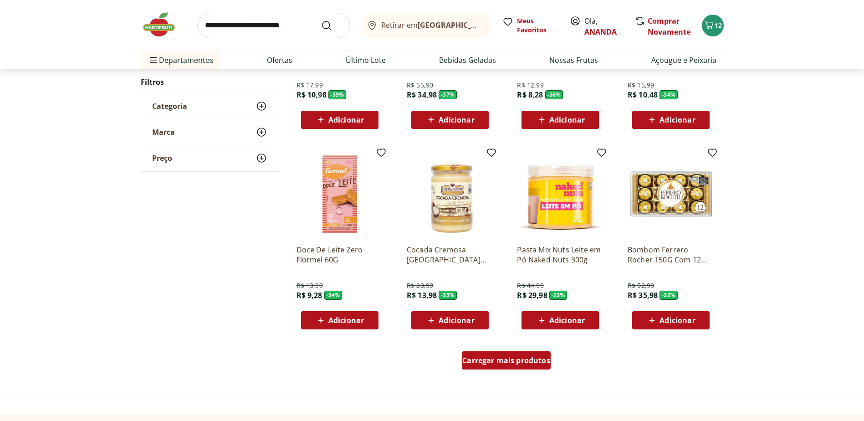
click at [489, 366] on div "Carregar mais produtos" at bounding box center [506, 360] width 89 height 18
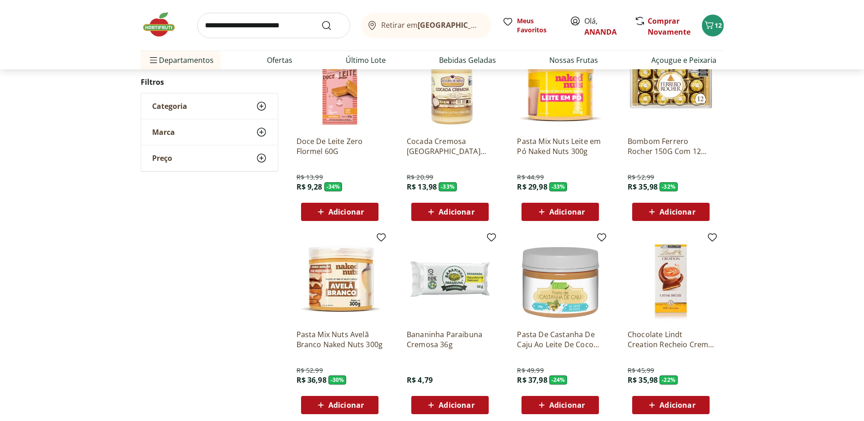
scroll to position [546, 0]
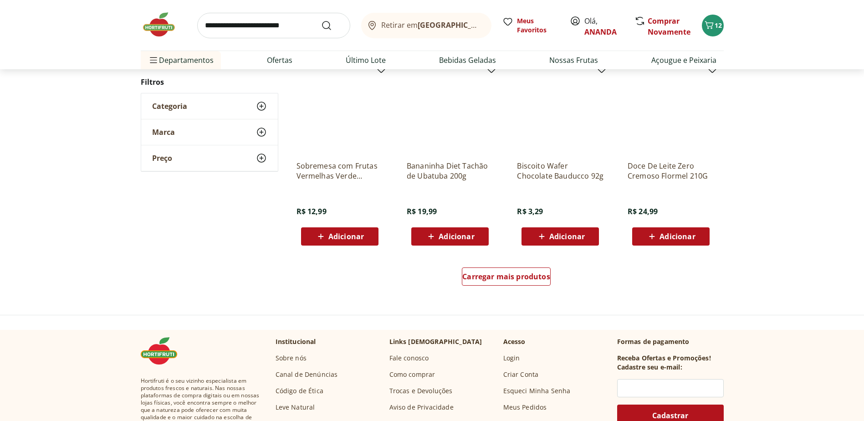
scroll to position [546, 0]
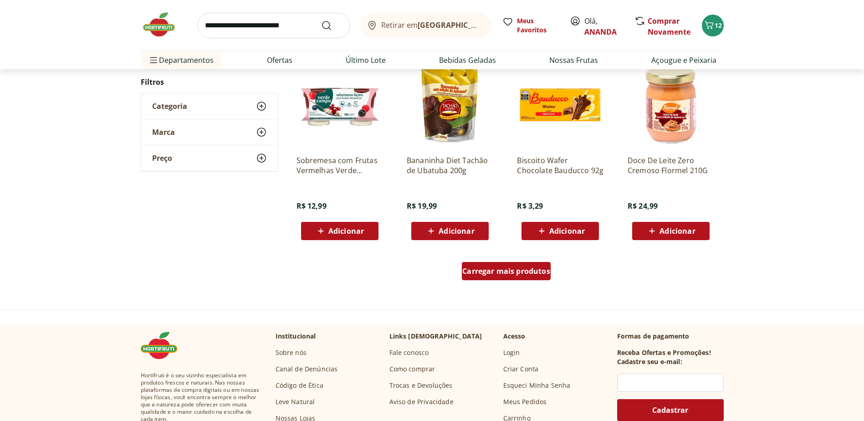
click at [490, 270] on span "Carregar mais produtos" at bounding box center [506, 270] width 88 height 7
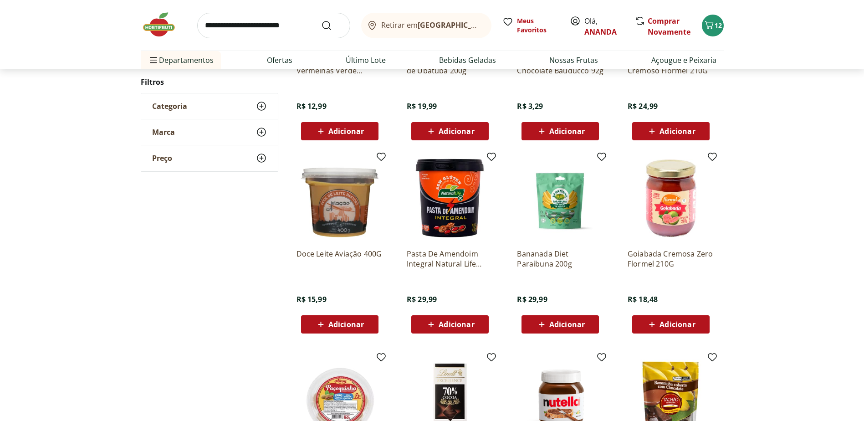
scroll to position [683, 0]
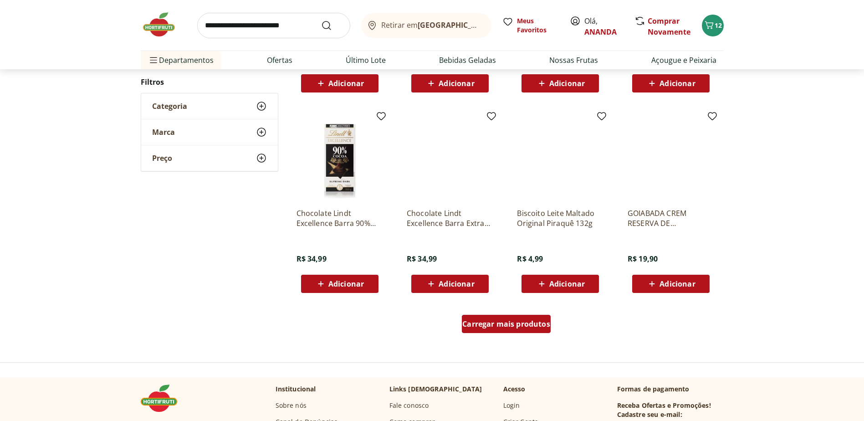
scroll to position [499, 0]
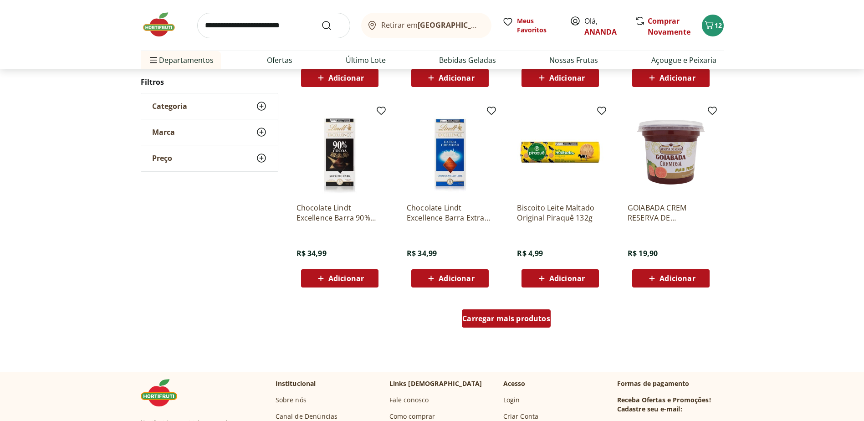
click at [498, 321] on span "Carregar mais produtos" at bounding box center [506, 318] width 88 height 7
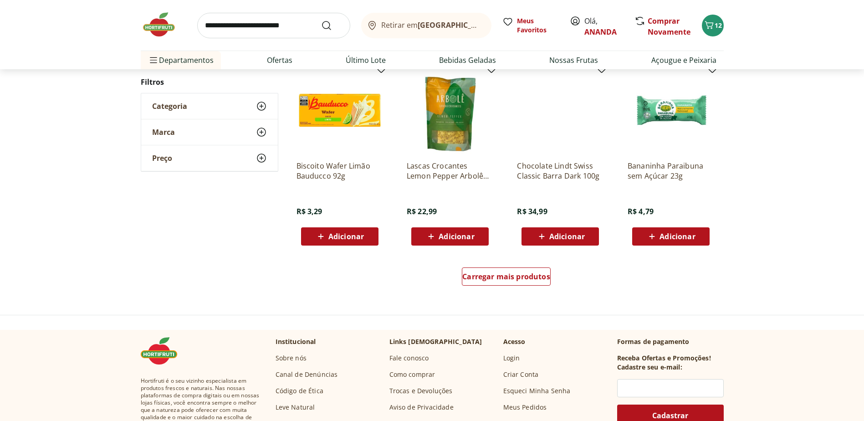
scroll to position [543, 0]
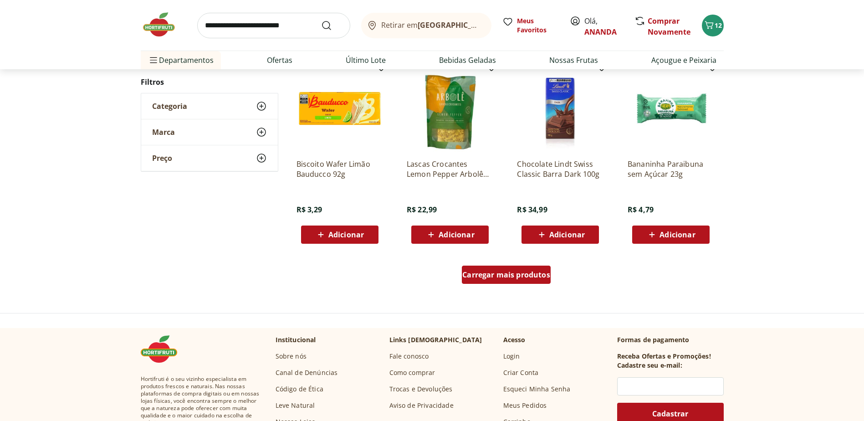
click at [524, 271] on span "Carregar mais produtos" at bounding box center [506, 274] width 88 height 7
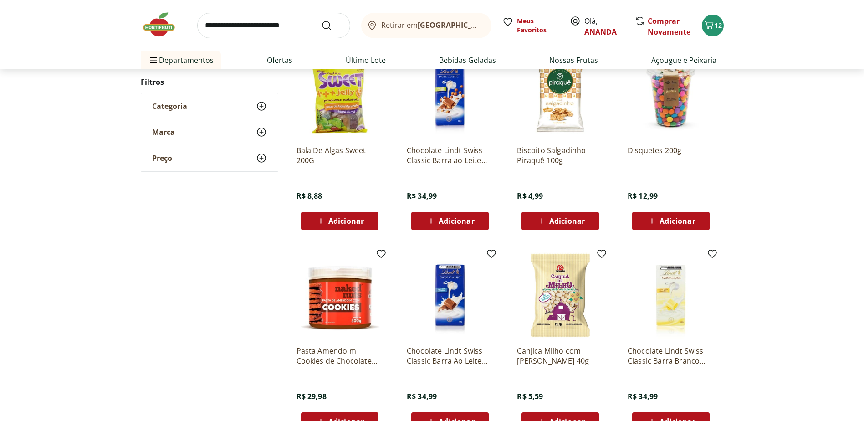
scroll to position [770, 0]
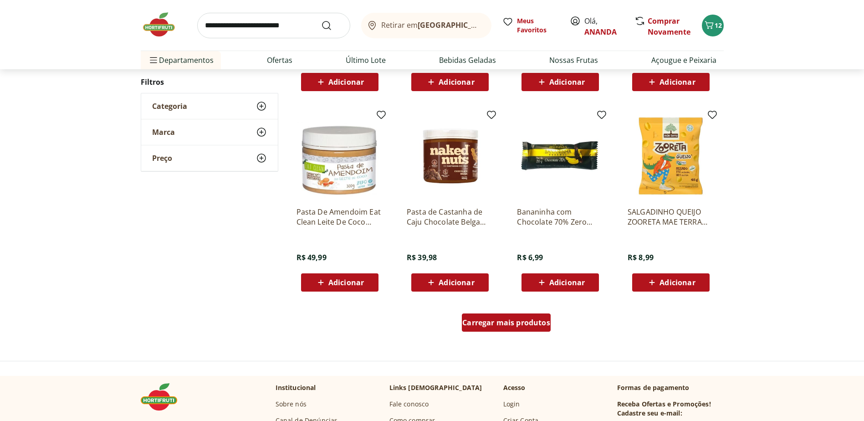
scroll to position [495, 0]
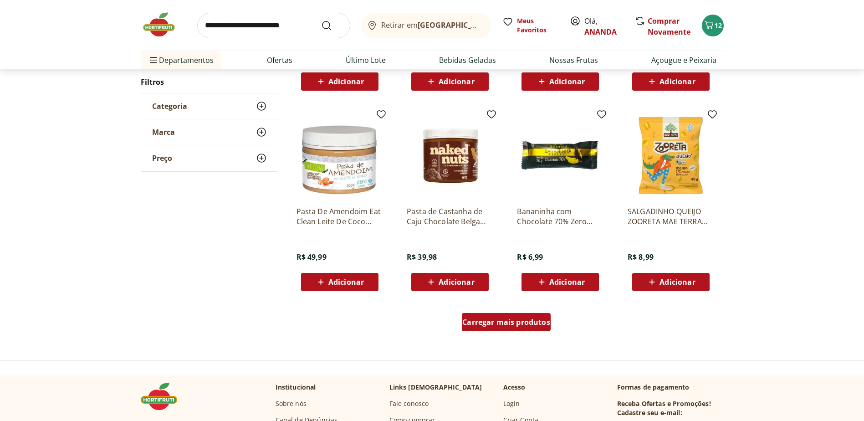
click at [523, 322] on span "Carregar mais produtos" at bounding box center [506, 321] width 88 height 7
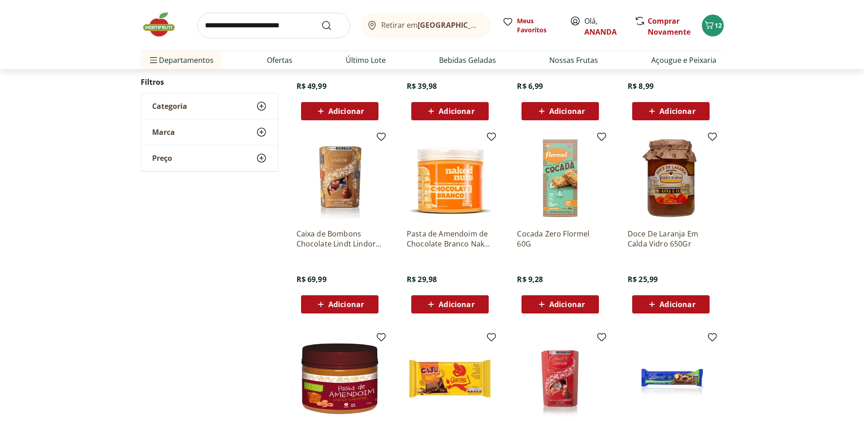
scroll to position [678, 0]
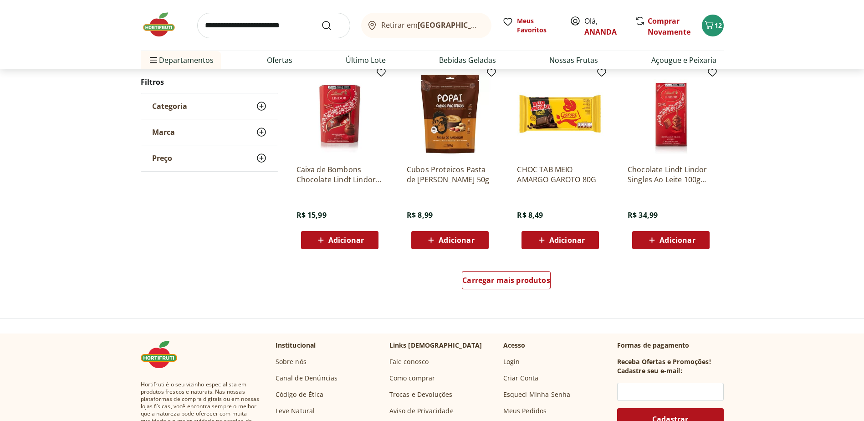
scroll to position [539, 0]
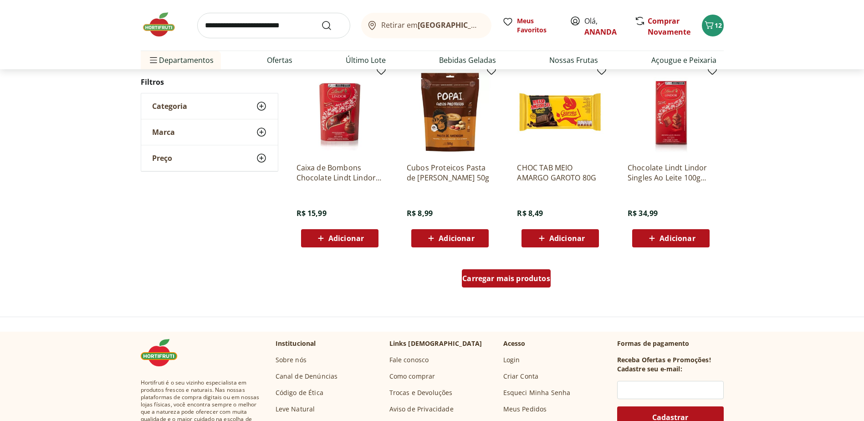
click at [492, 276] on span "Carregar mais produtos" at bounding box center [506, 278] width 88 height 7
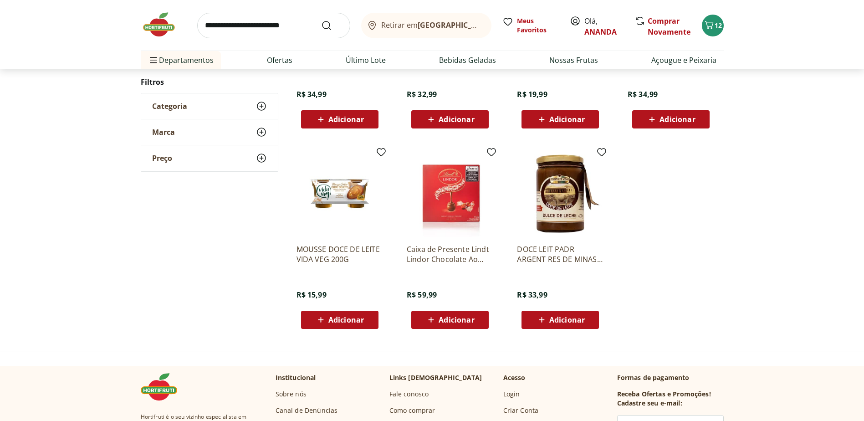
scroll to position [264, 0]
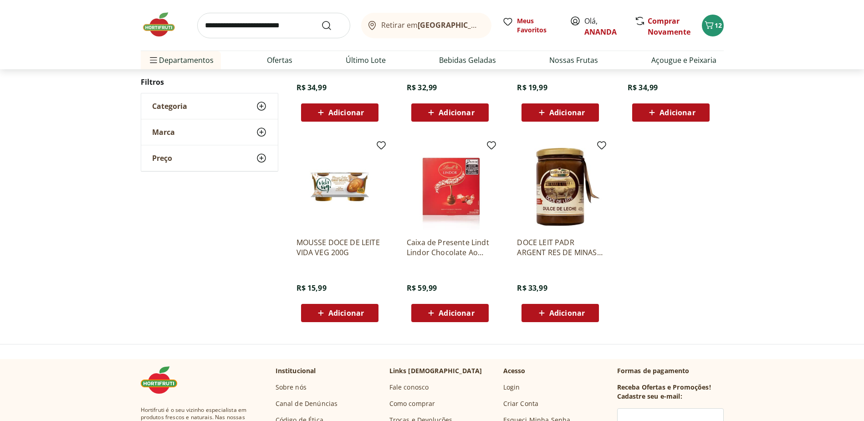
click at [291, 20] on input "search" at bounding box center [273, 25] width 153 height 25
click at [709, 209] on ul "Chocolate Lindt Lindor Singles 60% Dark 100g Com 18 unidades R$ 34,99 Adicionar…" at bounding box center [506, 132] width 434 height 393
click at [240, 18] on input "search" at bounding box center [273, 25] width 153 height 25
type input "*********"
click at [321, 20] on button "Submit Search" at bounding box center [332, 25] width 22 height 11
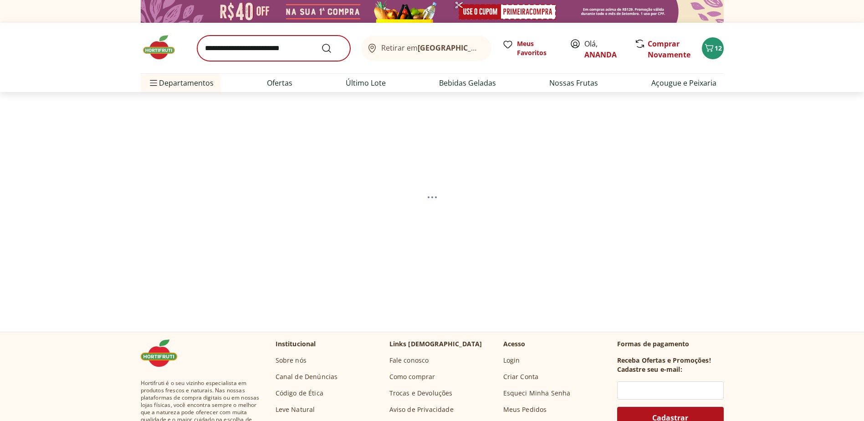
select select "**********"
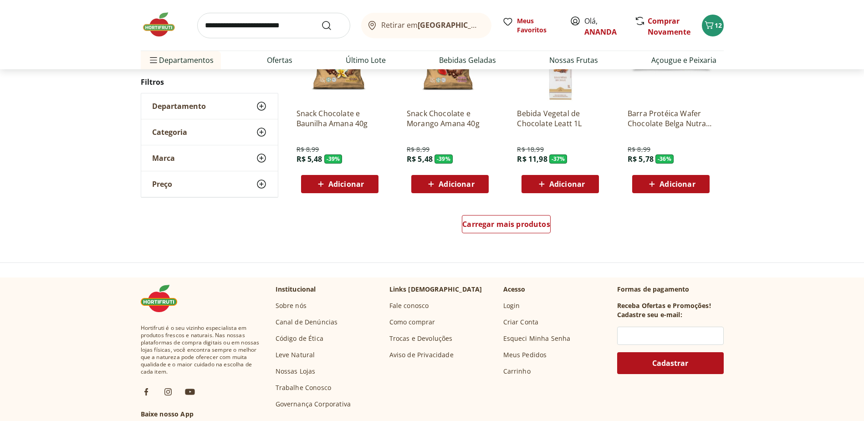
scroll to position [592, 0]
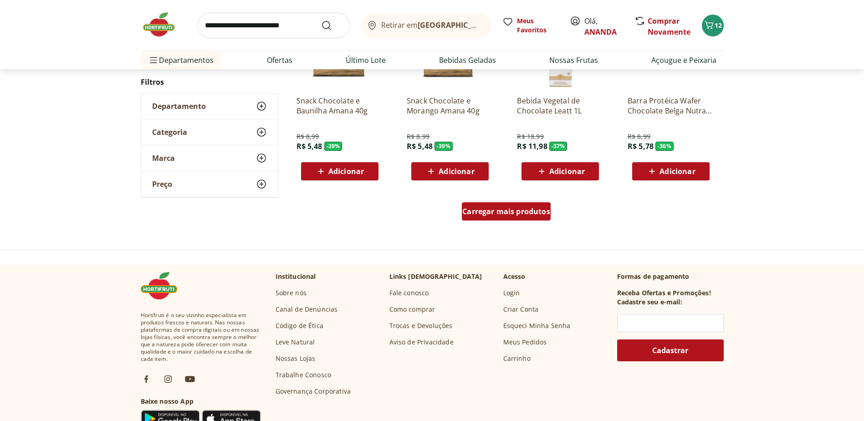
click at [527, 212] on span "Carregar mais produtos" at bounding box center [506, 211] width 88 height 7
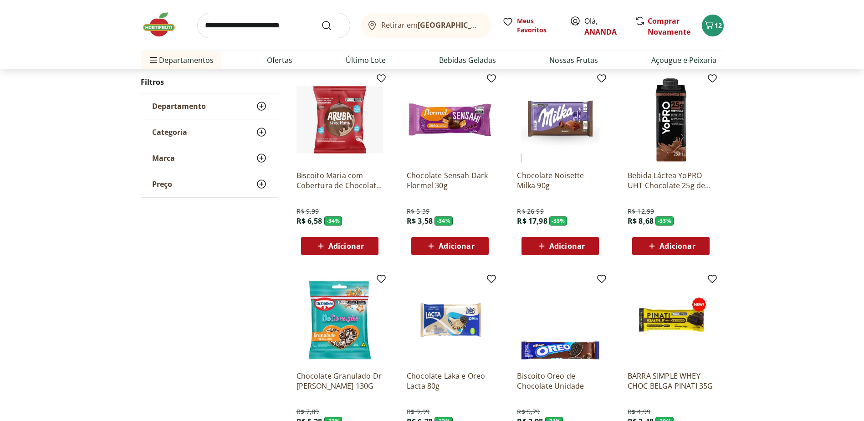
scroll to position [592, 0]
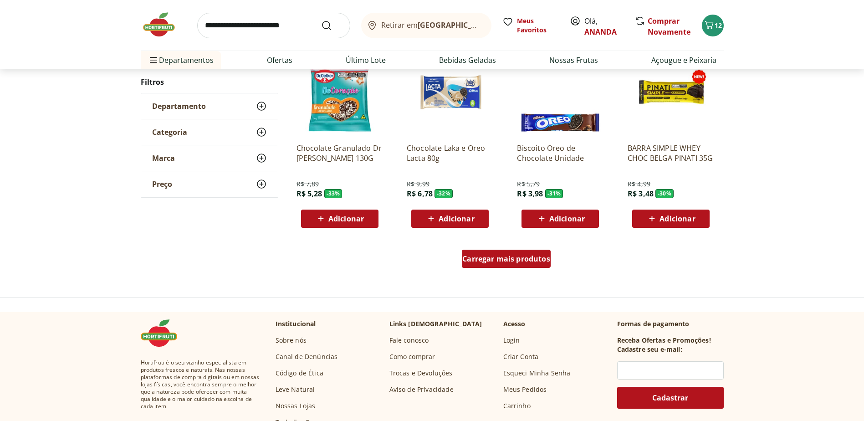
click at [515, 259] on span "Carregar mais produtos" at bounding box center [506, 258] width 88 height 7
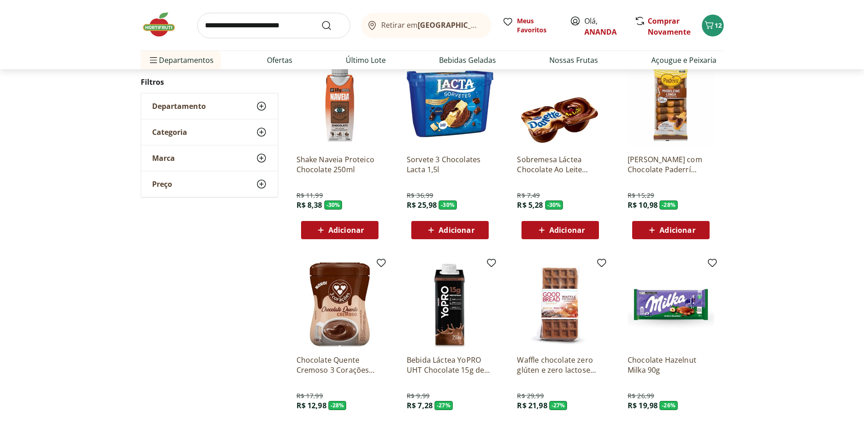
scroll to position [774, 0]
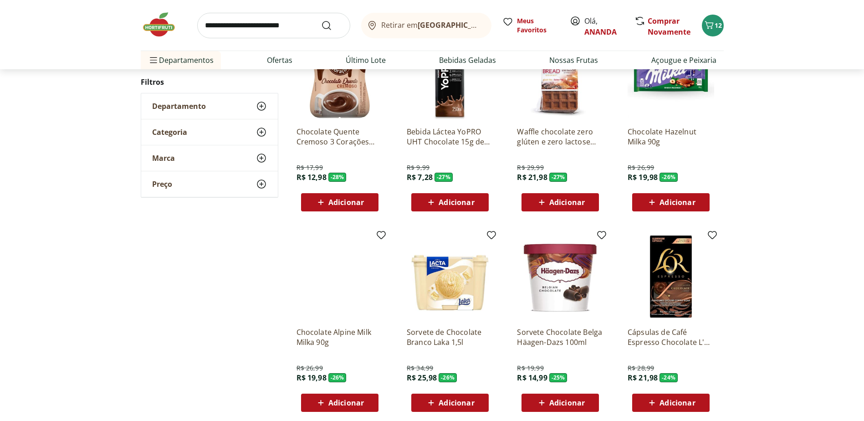
scroll to position [453, 0]
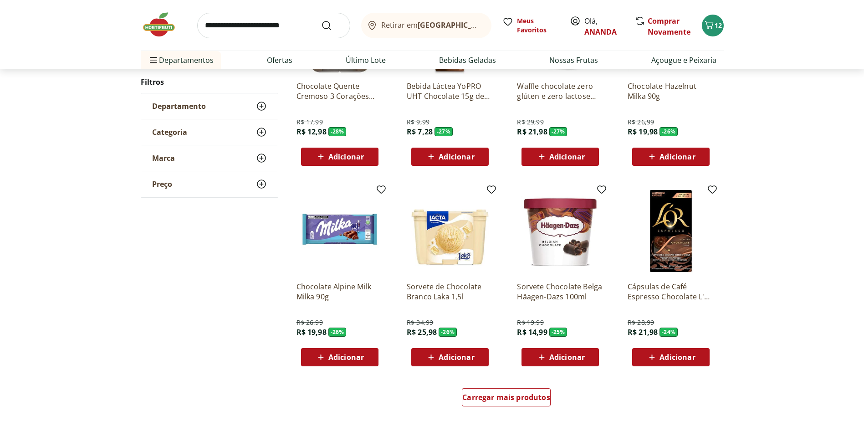
click at [254, 23] on input "search" at bounding box center [273, 25] width 153 height 25
type input "*******"
click at [321, 20] on button "Submit Search" at bounding box center [332, 25] width 22 height 11
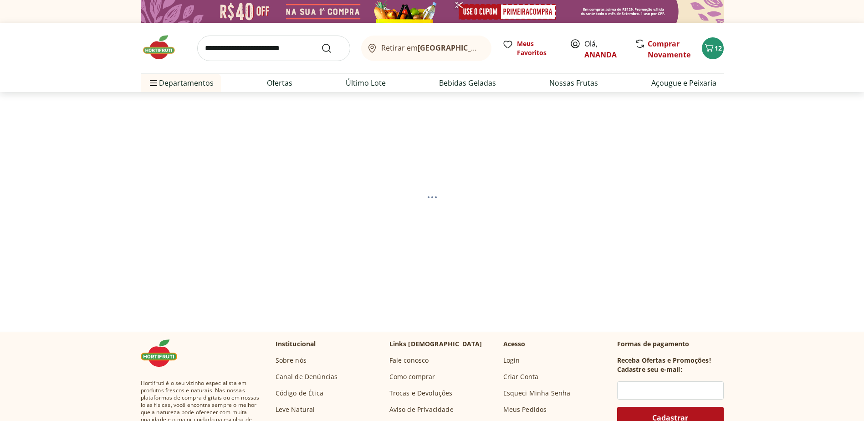
select select "**********"
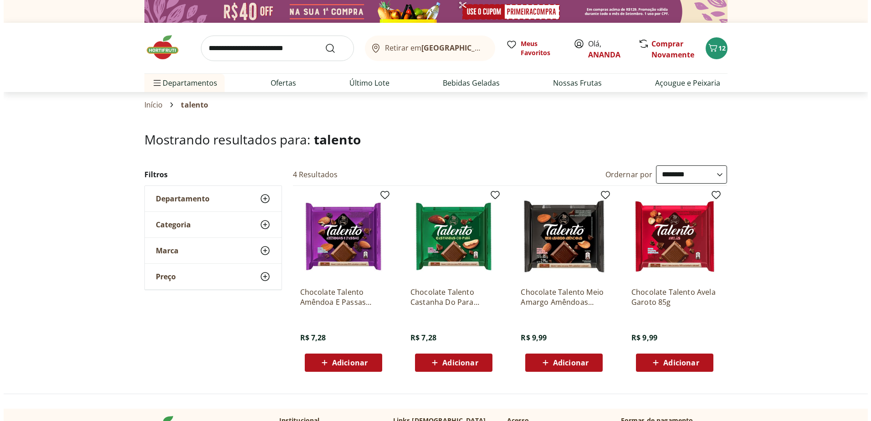
scroll to position [46, 0]
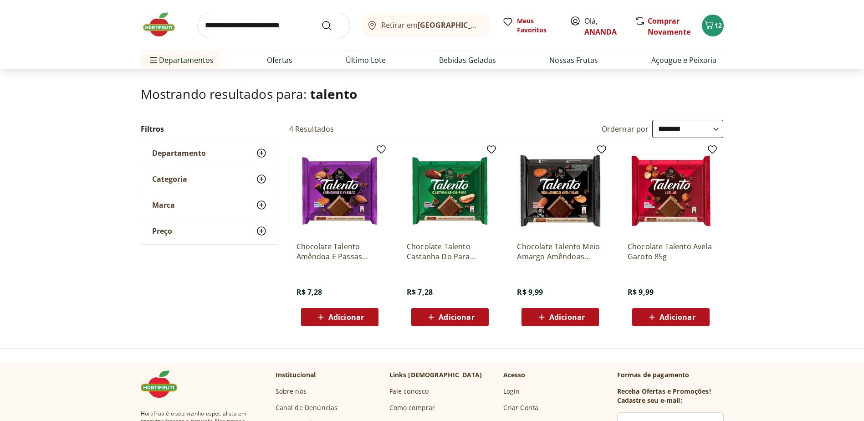
click at [335, 316] on span "Adicionar" at bounding box center [346, 316] width 36 height 7
click at [718, 21] on span "13" at bounding box center [717, 25] width 7 height 9
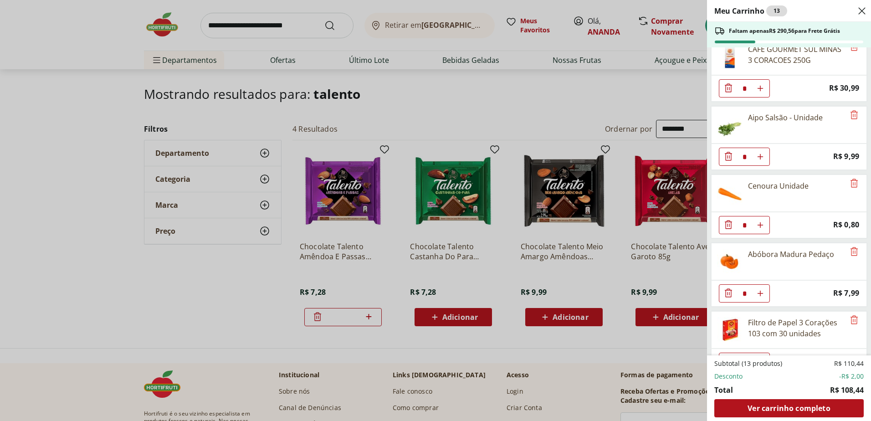
scroll to position [515, 0]
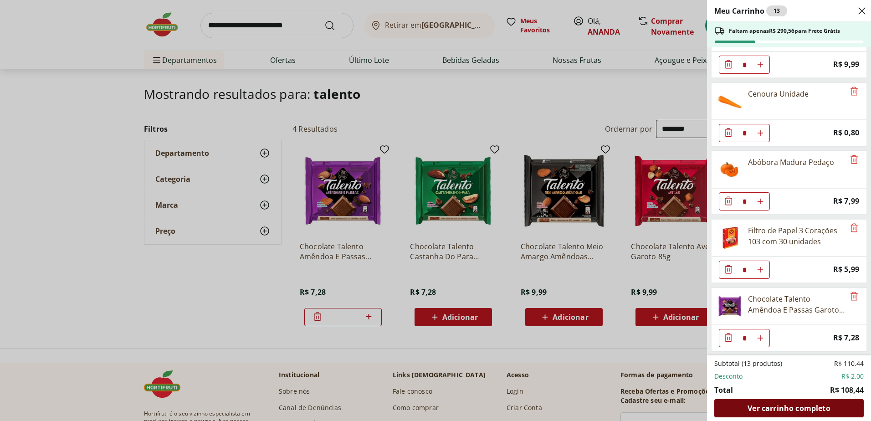
click at [790, 413] on div "Ver carrinho completo" at bounding box center [788, 408] width 149 height 18
